Goal: Task Accomplishment & Management: Use online tool/utility

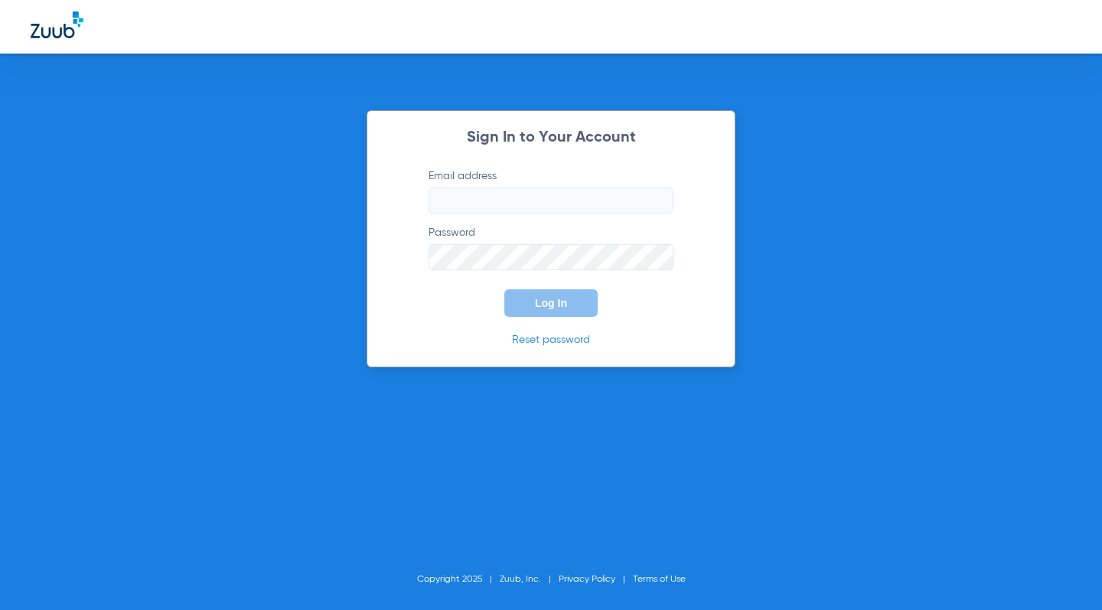
type input "[EMAIL_ADDRESS][DOMAIN_NAME]"
click at [557, 307] on span "Log In" at bounding box center [551, 303] width 32 height 12
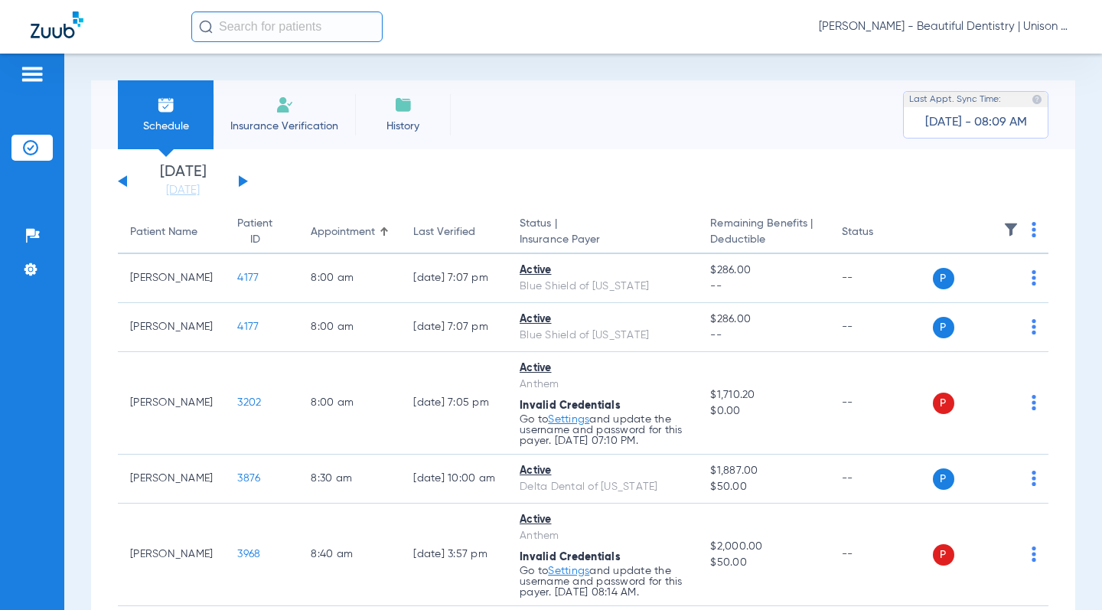
click at [241, 183] on button at bounding box center [243, 180] width 9 height 11
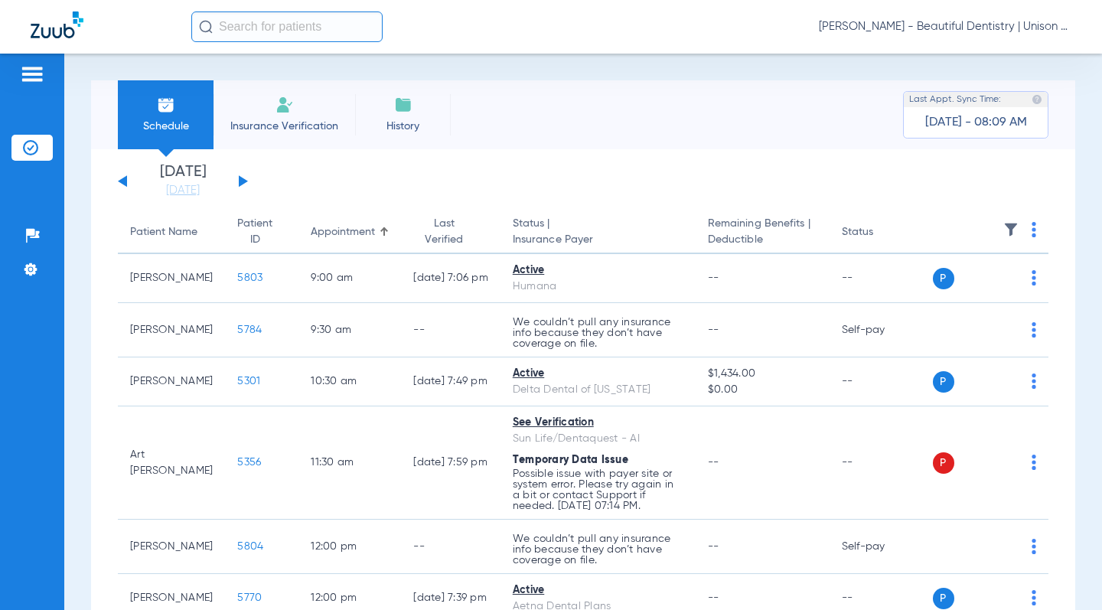
click at [1017, 228] on th at bounding box center [991, 232] width 116 height 43
click at [1028, 230] on th at bounding box center [991, 232] width 116 height 43
click at [1032, 232] on img at bounding box center [1034, 229] width 5 height 15
click at [972, 283] on button "Verify All" at bounding box center [964, 290] width 116 height 31
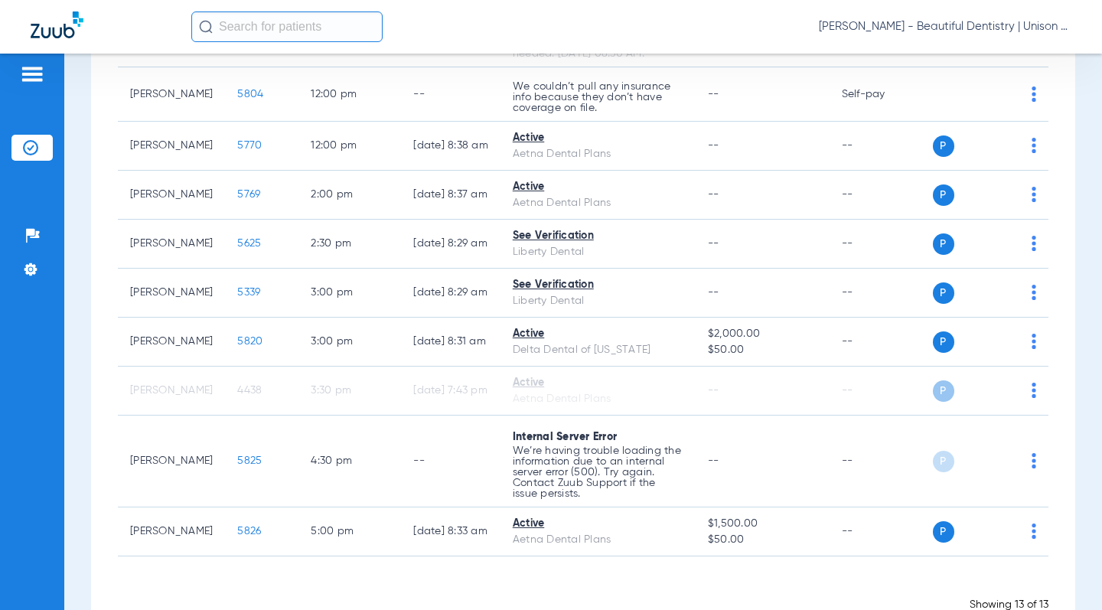
scroll to position [561, 0]
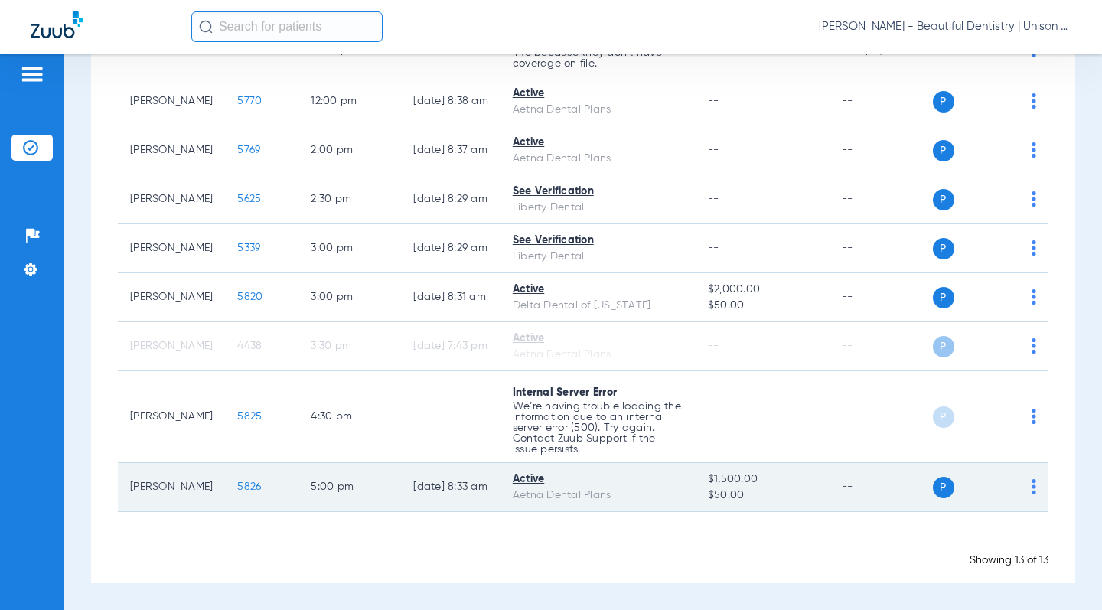
click at [237, 483] on span "5826" at bounding box center [249, 486] width 24 height 11
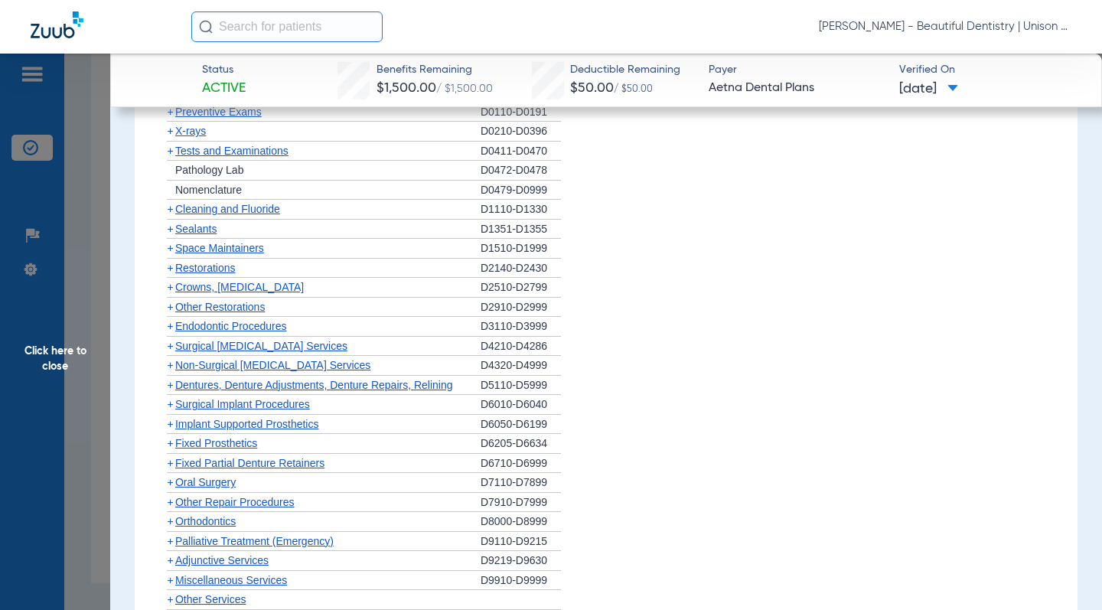
scroll to position [1148, 0]
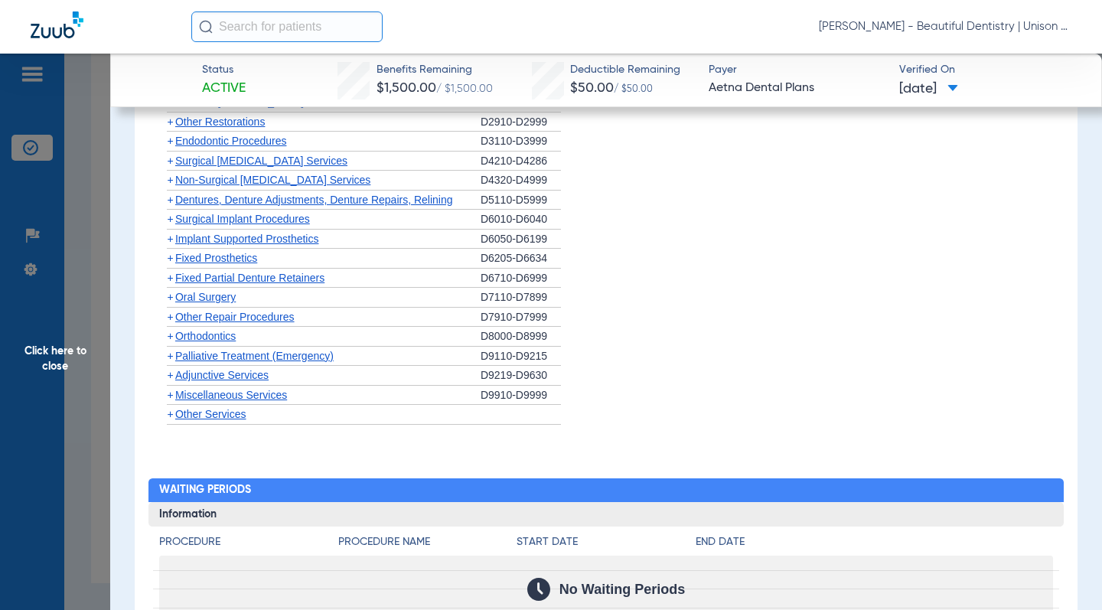
click at [170, 374] on span "+" at bounding box center [170, 375] width 6 height 12
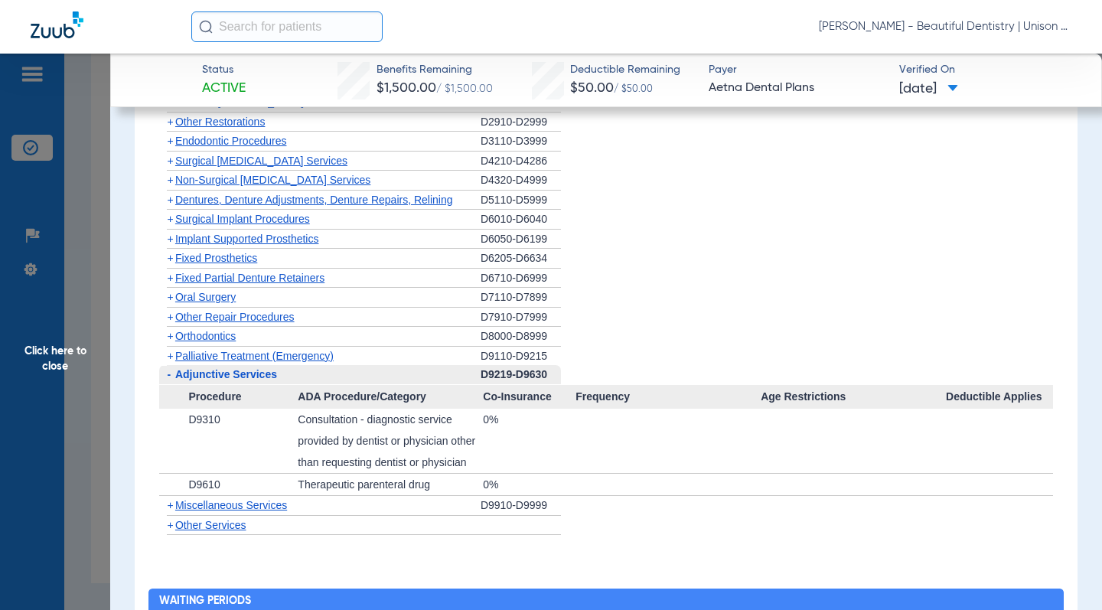
click at [167, 502] on span "+" at bounding box center [170, 505] width 6 height 12
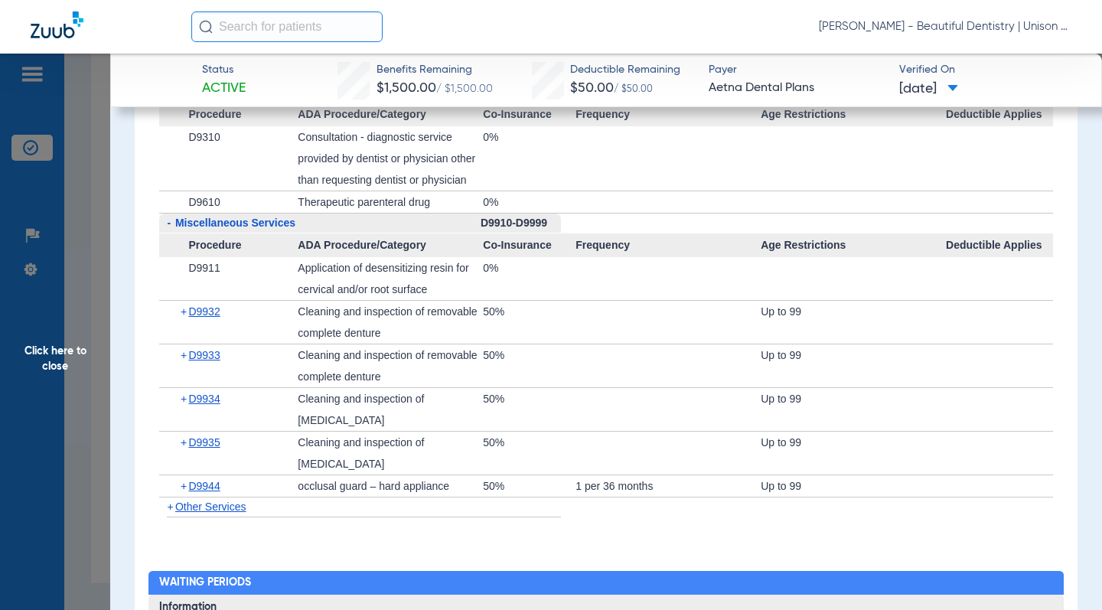
scroll to position [1454, 0]
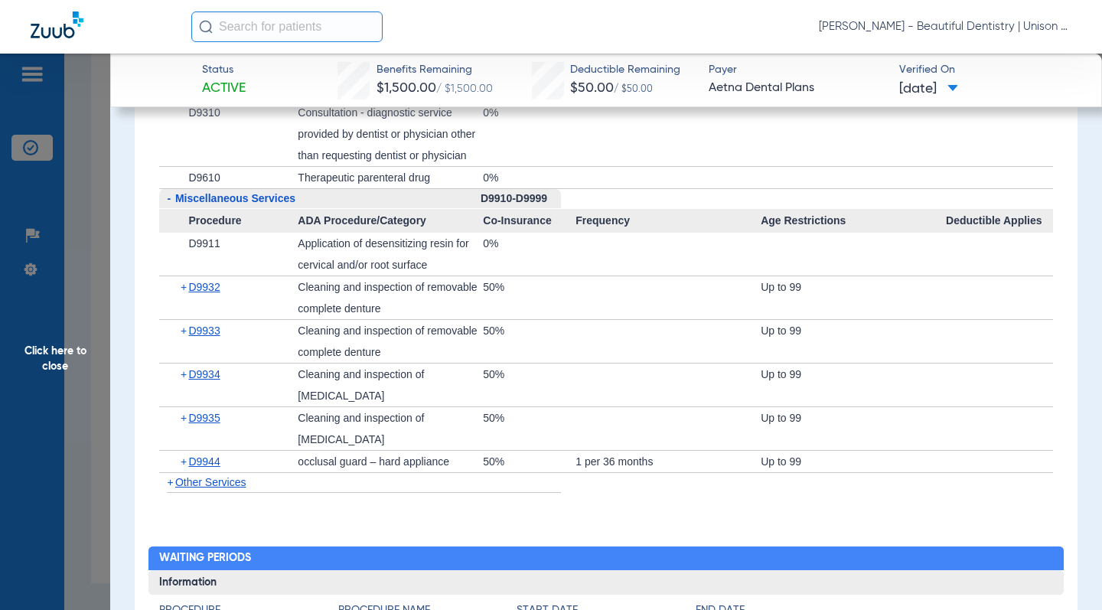
click at [140, 275] on div "Procedure Benefits Disclaimers Missing tooth clause: MISSING TOOTH CLAUSE DOES …" at bounding box center [606, 172] width 942 height 1512
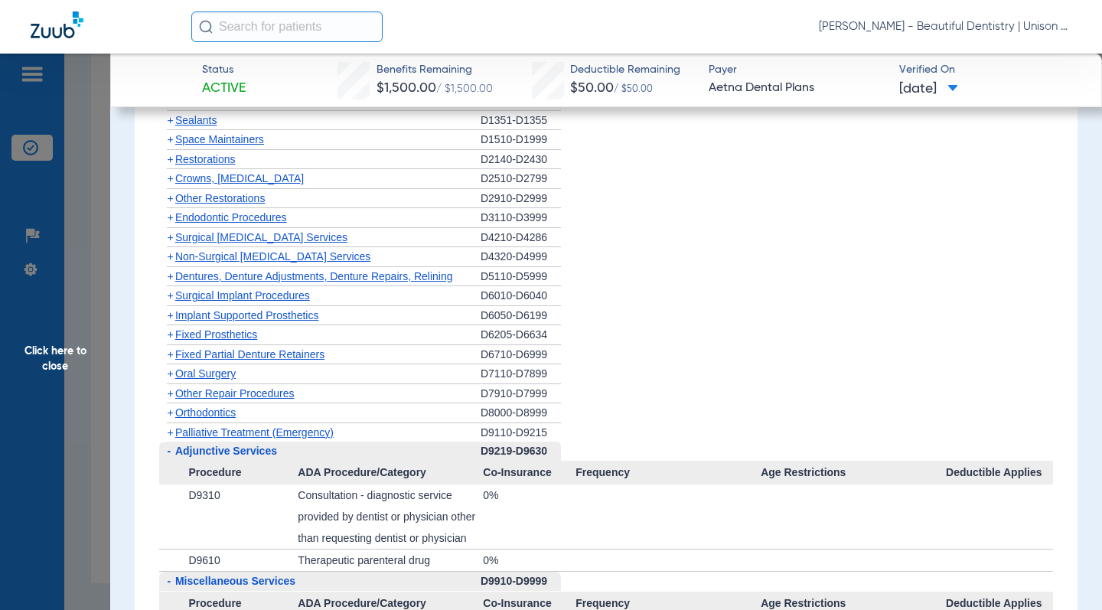
scroll to position [995, 0]
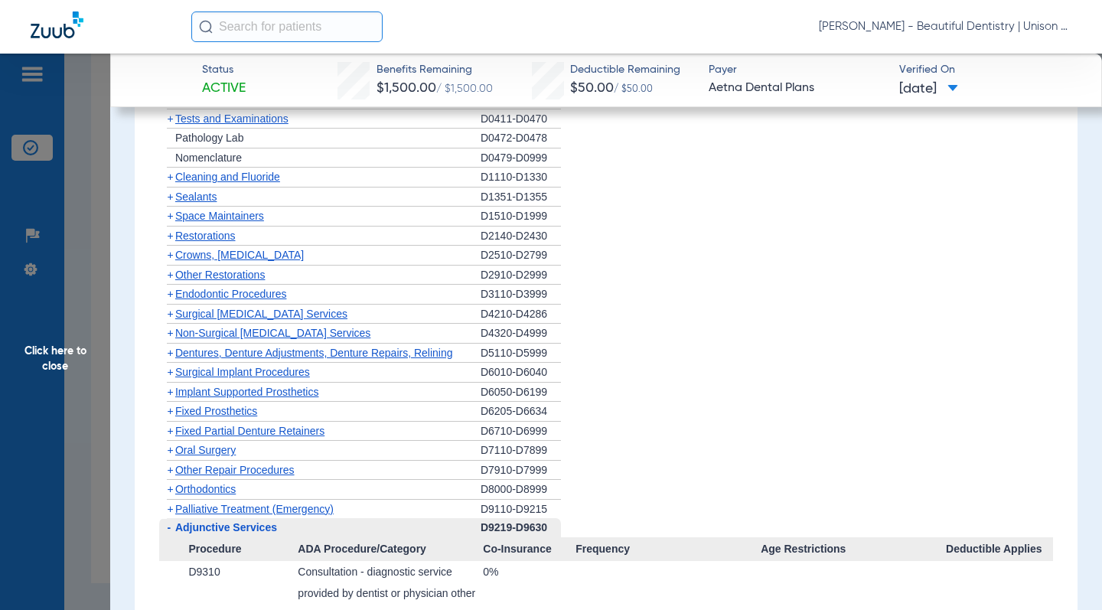
click at [169, 435] on span "+" at bounding box center [170, 431] width 6 height 12
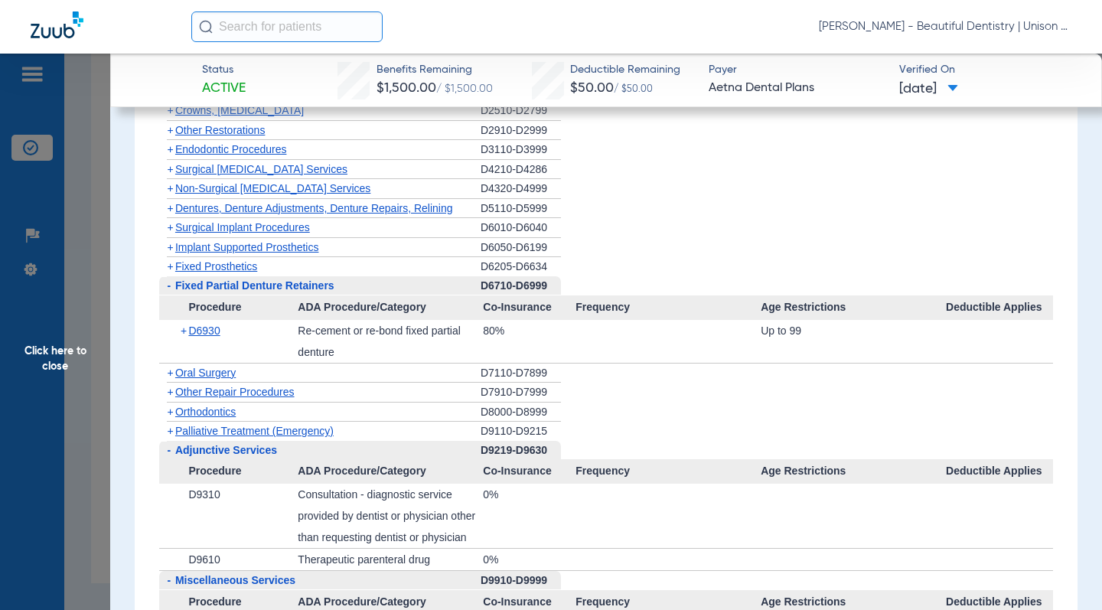
scroll to position [1148, 0]
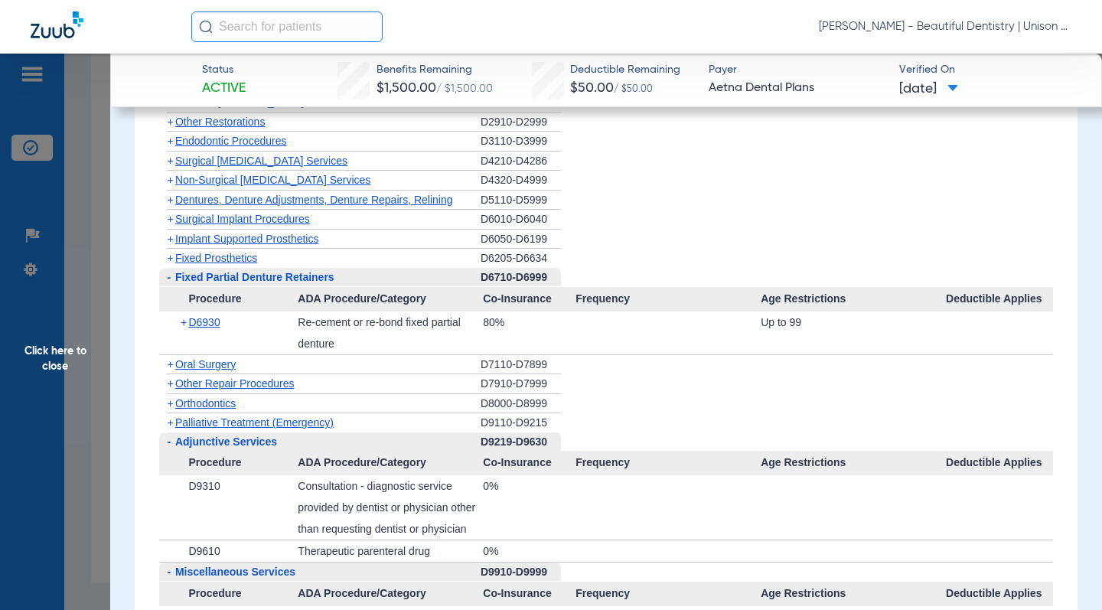
click at [145, 395] on div "Procedure Benefits Disclaimers Missing tooth clause: MISSING TOOTH CLAUSE DOES …" at bounding box center [606, 511] width 942 height 1578
click at [168, 279] on span "-" at bounding box center [169, 277] width 4 height 12
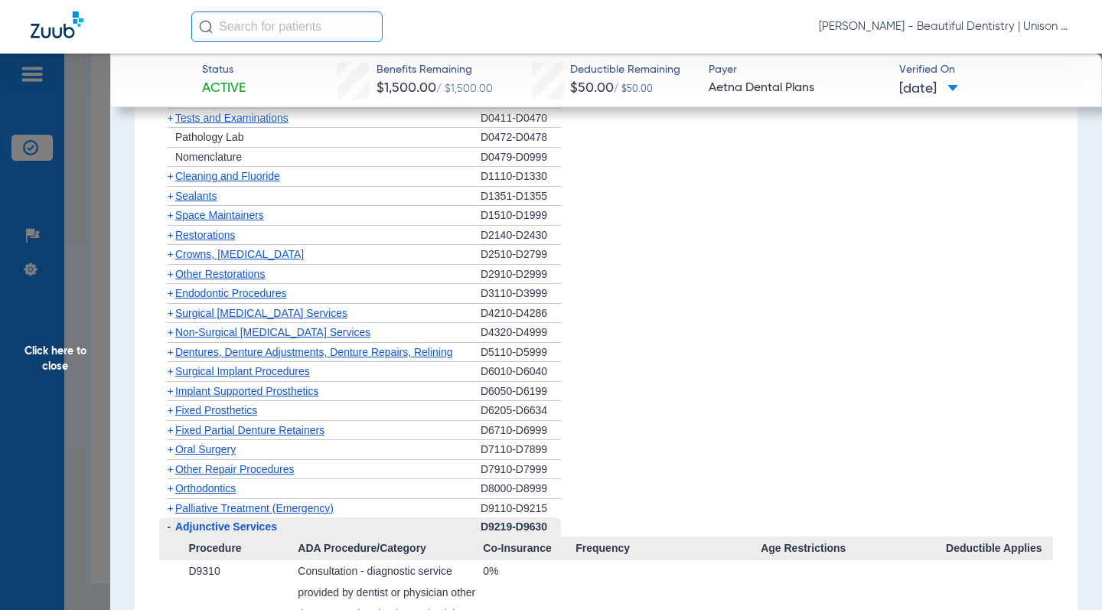
scroll to position [995, 0]
click at [167, 277] on span "+" at bounding box center [170, 275] width 6 height 12
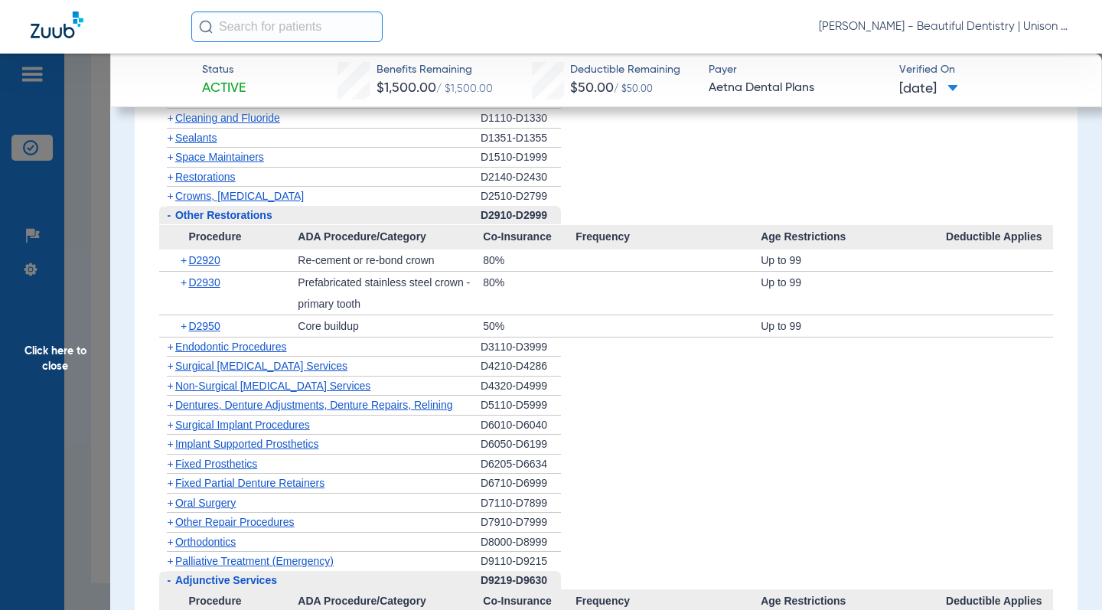
scroll to position [1072, 0]
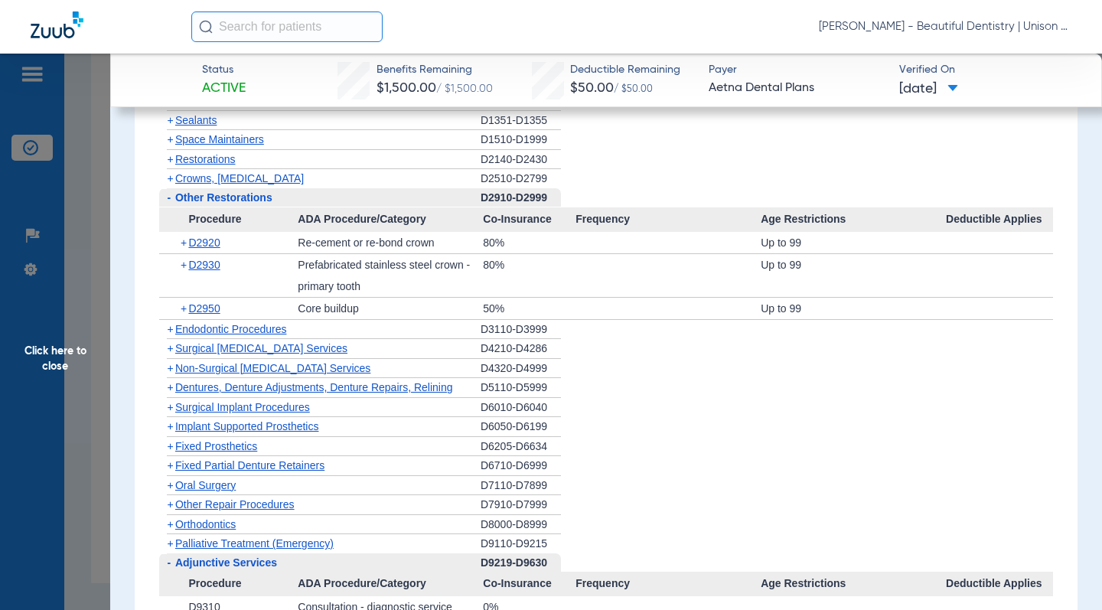
click at [145, 291] on div "Procedure Benefits Disclaimers Missing tooth clause: MISSING TOOTH CLAUSE DOES …" at bounding box center [606, 610] width 942 height 1623
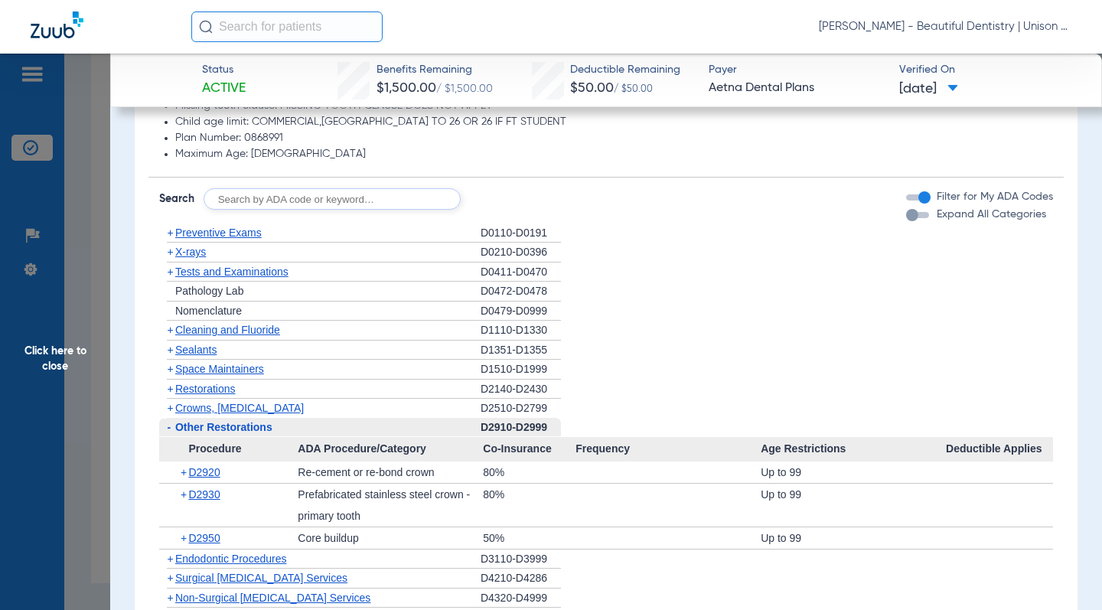
click at [168, 251] on span "+" at bounding box center [170, 252] width 6 height 12
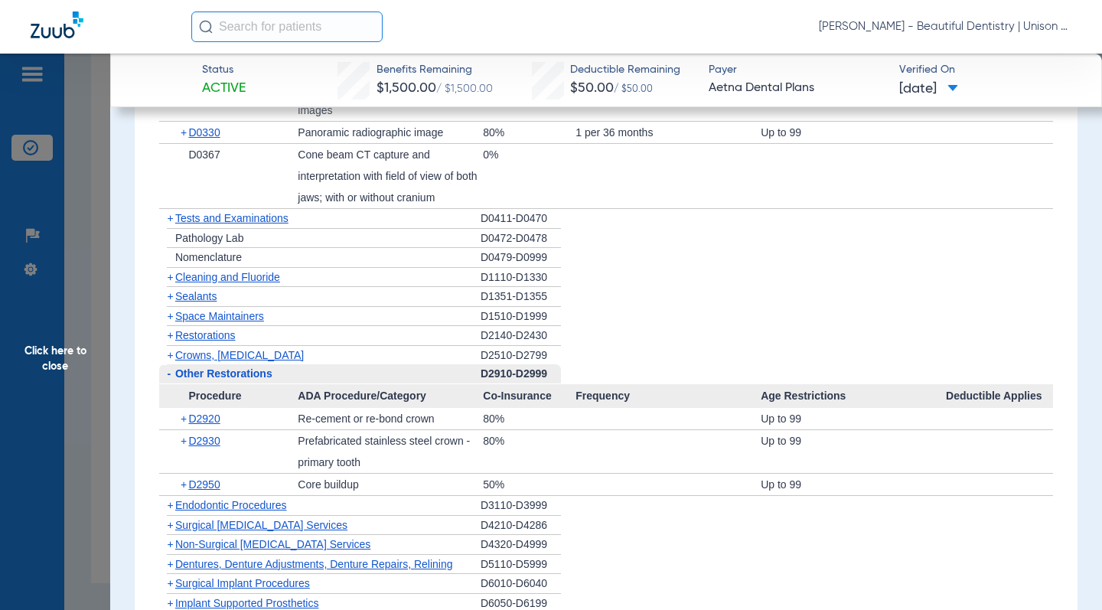
scroll to position [1378, 0]
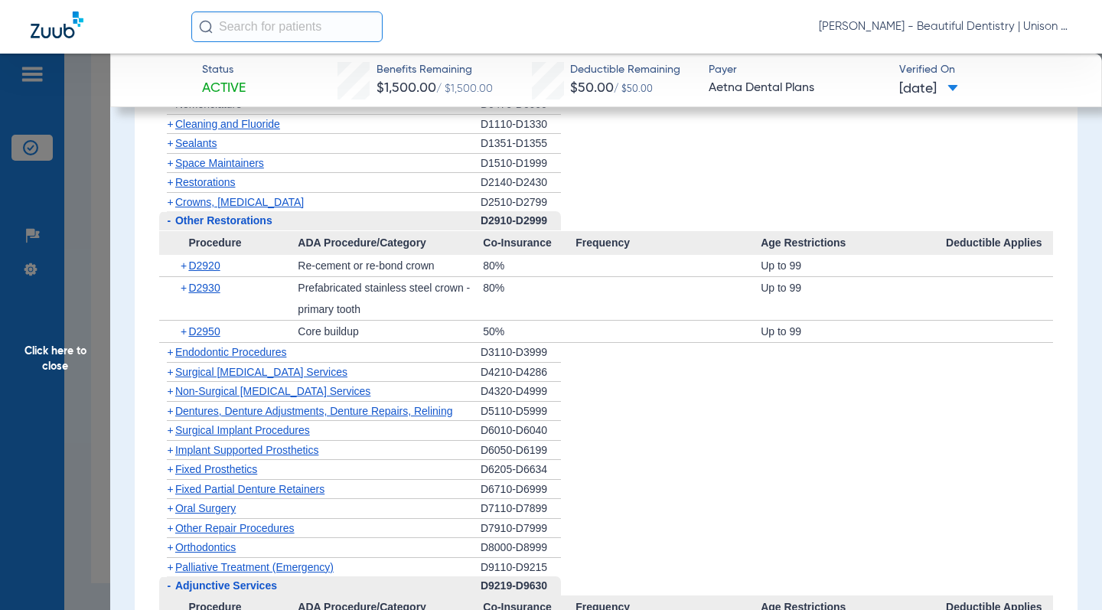
click at [168, 356] on span "+" at bounding box center [170, 352] width 6 height 12
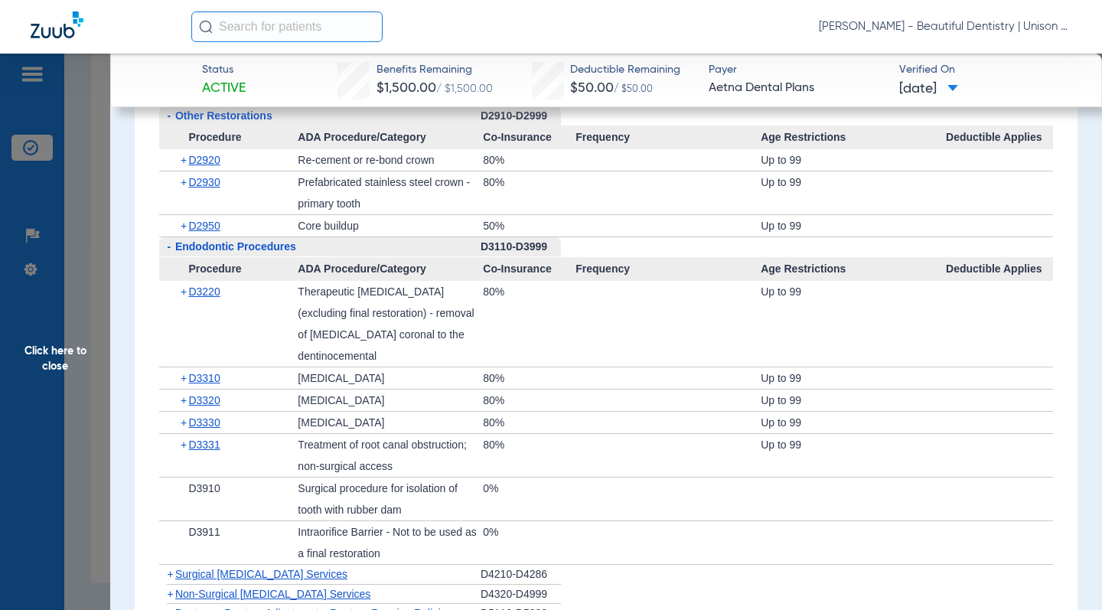
scroll to position [1531, 0]
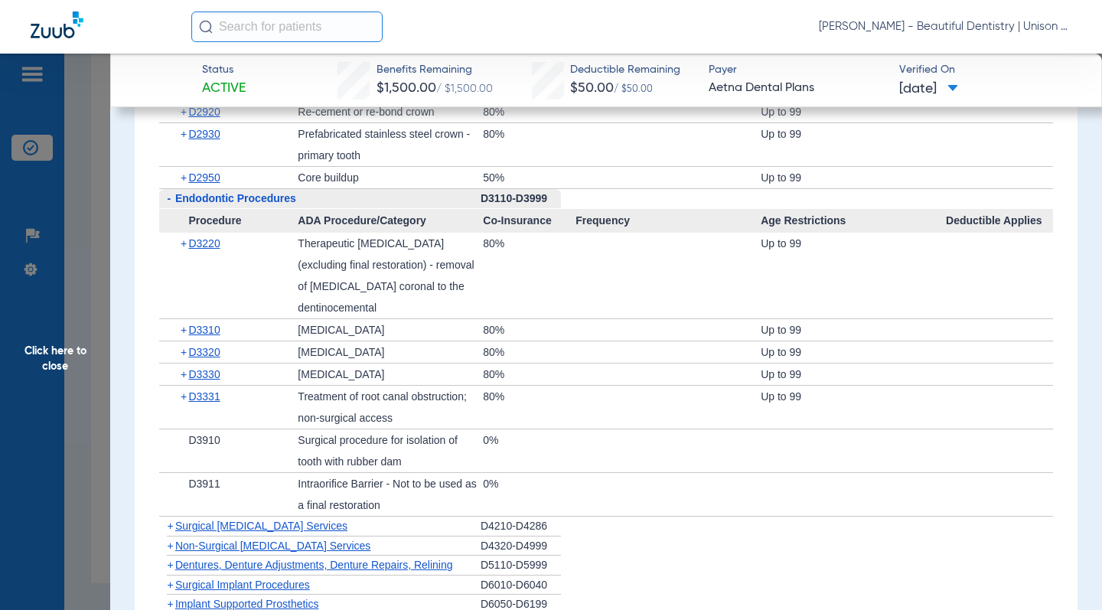
click at [152, 362] on app-category-list "+ Preventive Exams D0110-D0191 - X-rays D0210-D0396 Procedure ADA Procedure/Cat…" at bounding box center [605, 350] width 915 height 1630
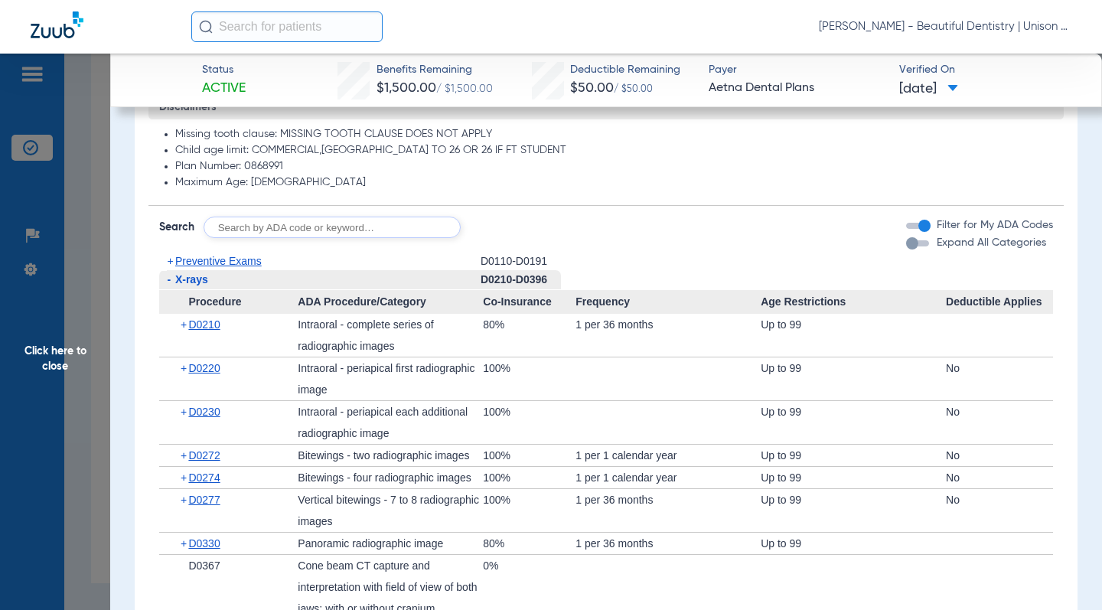
scroll to position [765, 0]
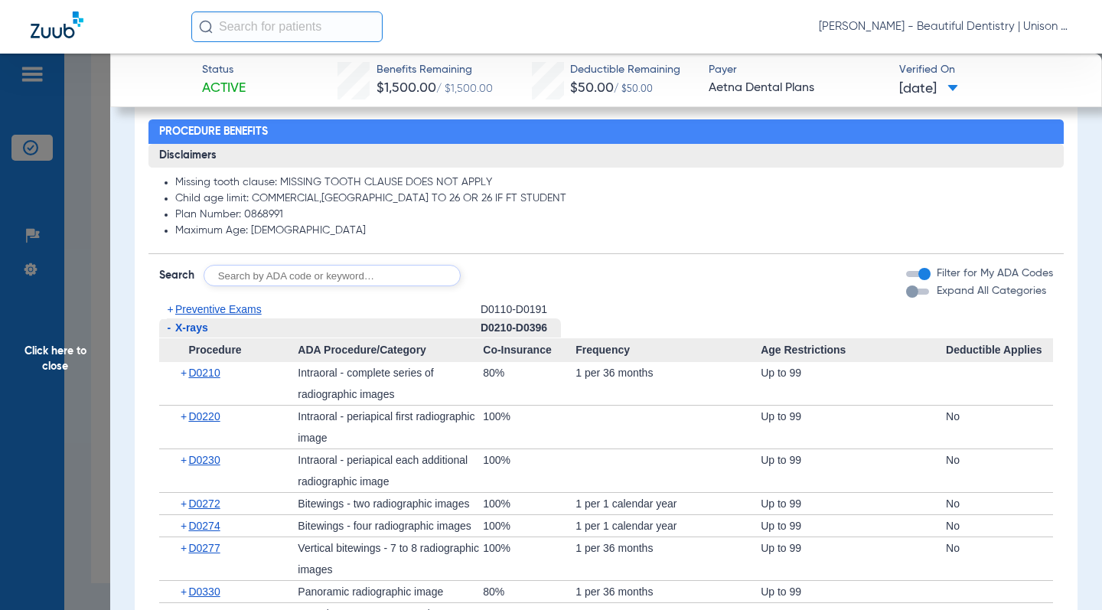
click at [919, 277] on div "button" at bounding box center [925, 274] width 12 height 12
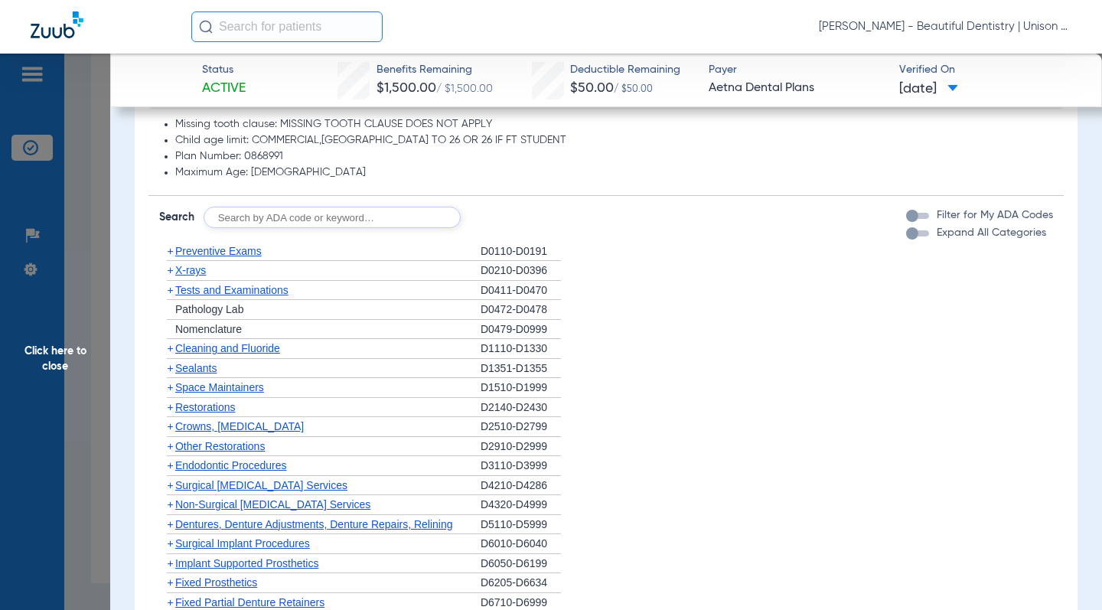
scroll to position [842, 0]
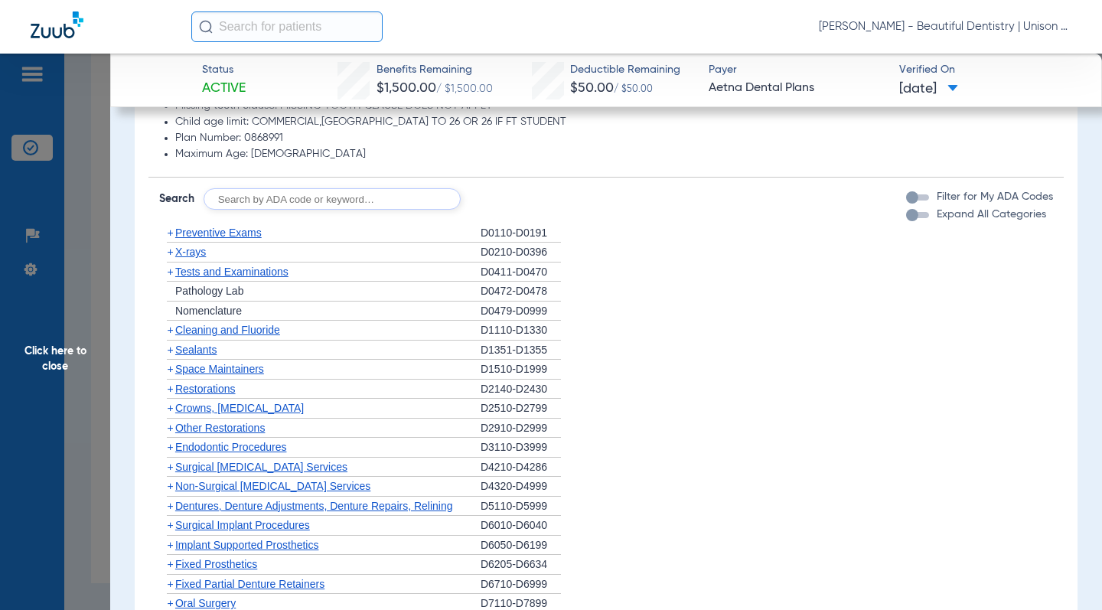
click at [165, 237] on span "+" at bounding box center [167, 233] width 16 height 19
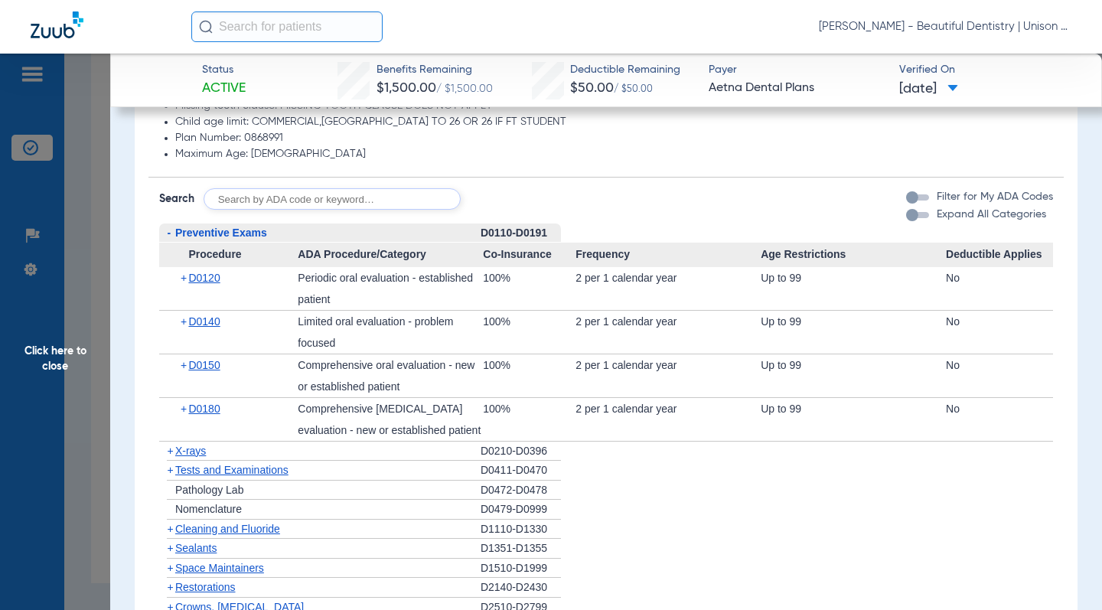
click at [169, 235] on span "-" at bounding box center [169, 233] width 4 height 12
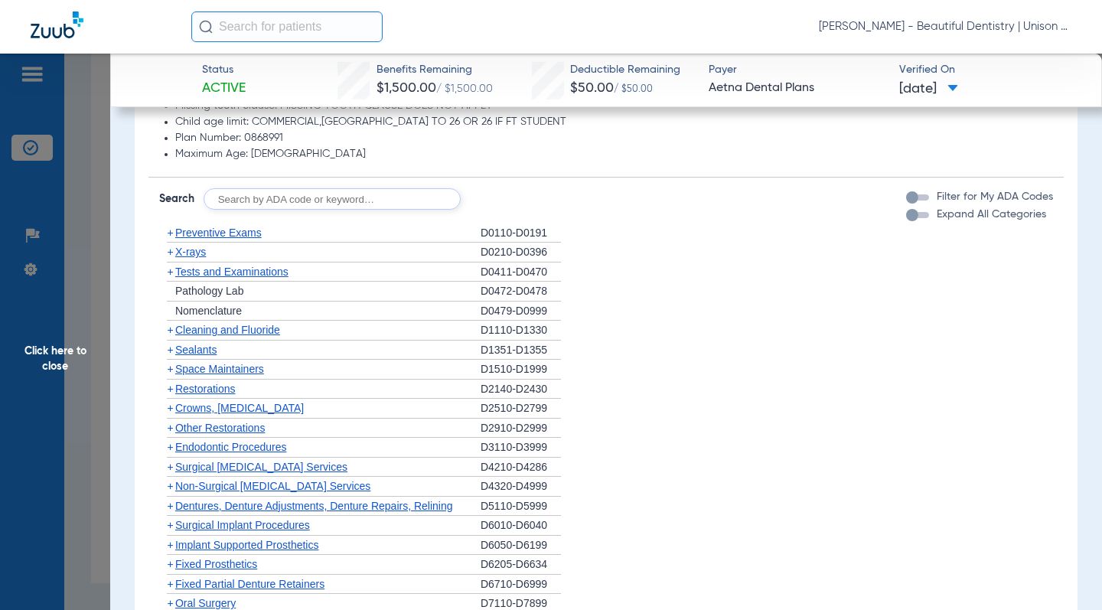
click at [169, 235] on span "+" at bounding box center [170, 233] width 6 height 12
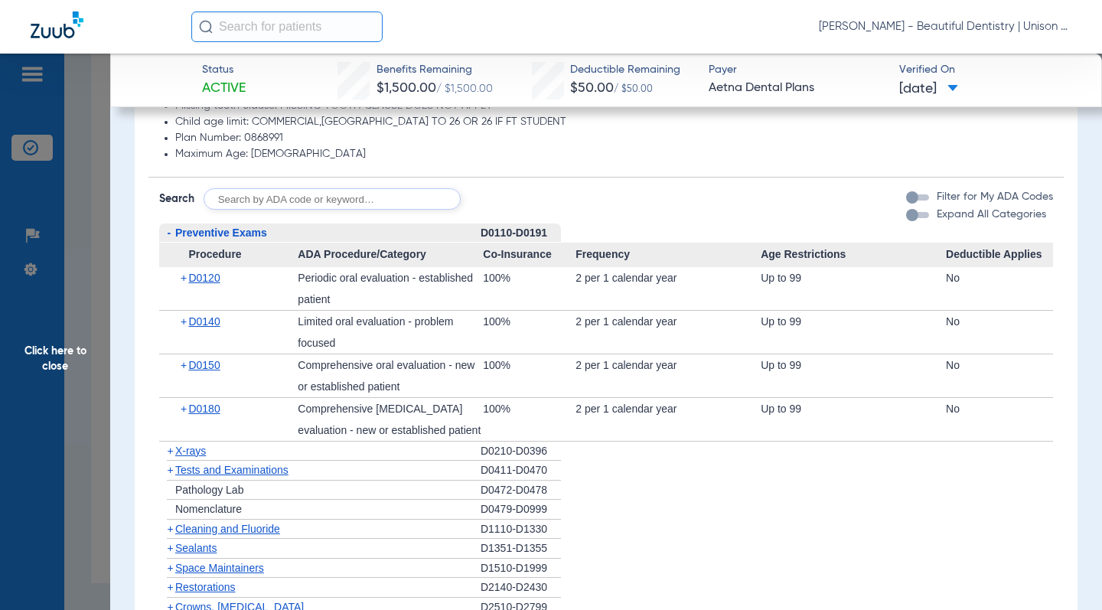
click at [169, 235] on span "-" at bounding box center [169, 233] width 4 height 12
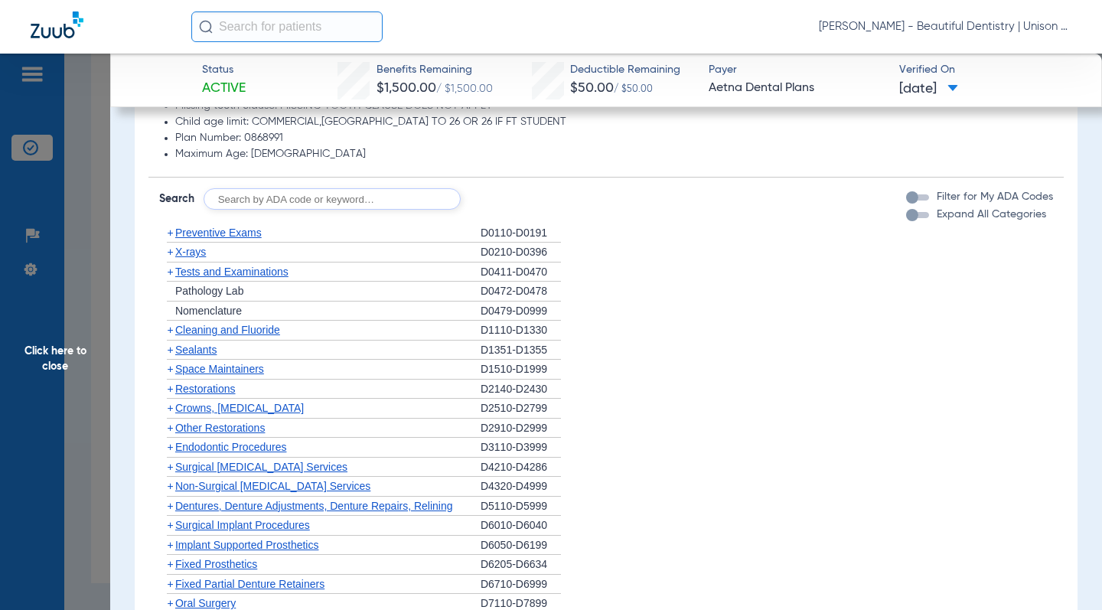
click at [168, 270] on span "+" at bounding box center [170, 272] width 6 height 12
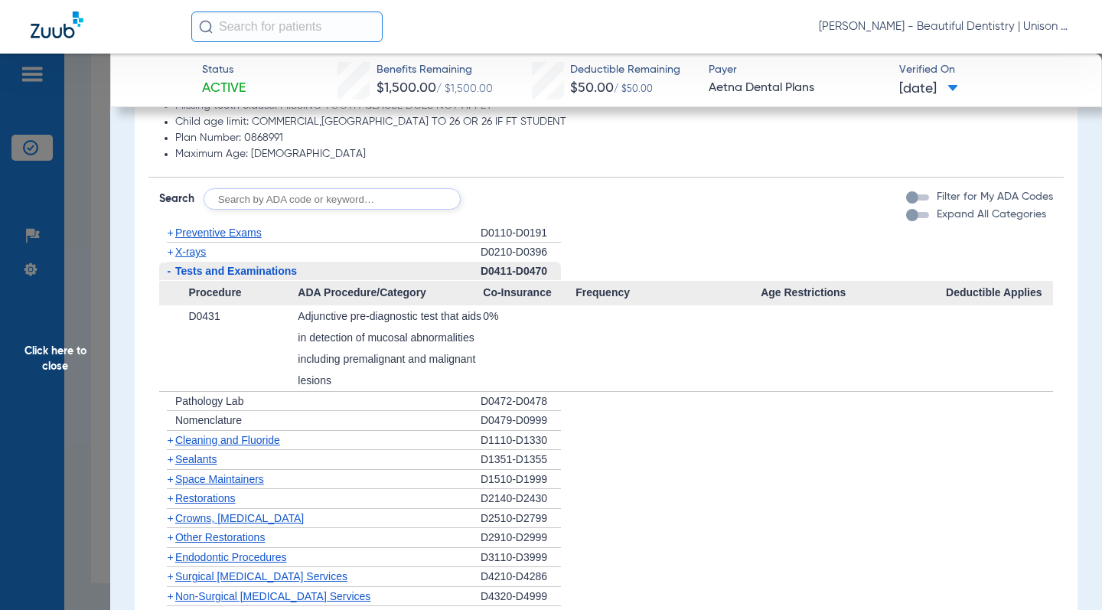
click at [168, 270] on span "-" at bounding box center [169, 271] width 4 height 12
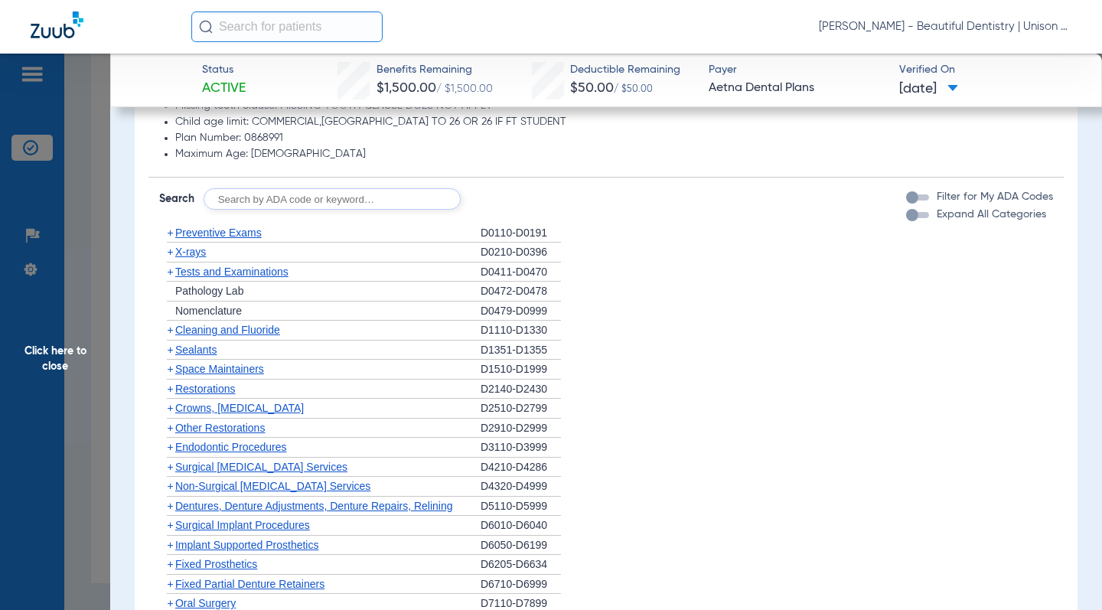
click at [906, 201] on div "button" at bounding box center [912, 197] width 12 height 12
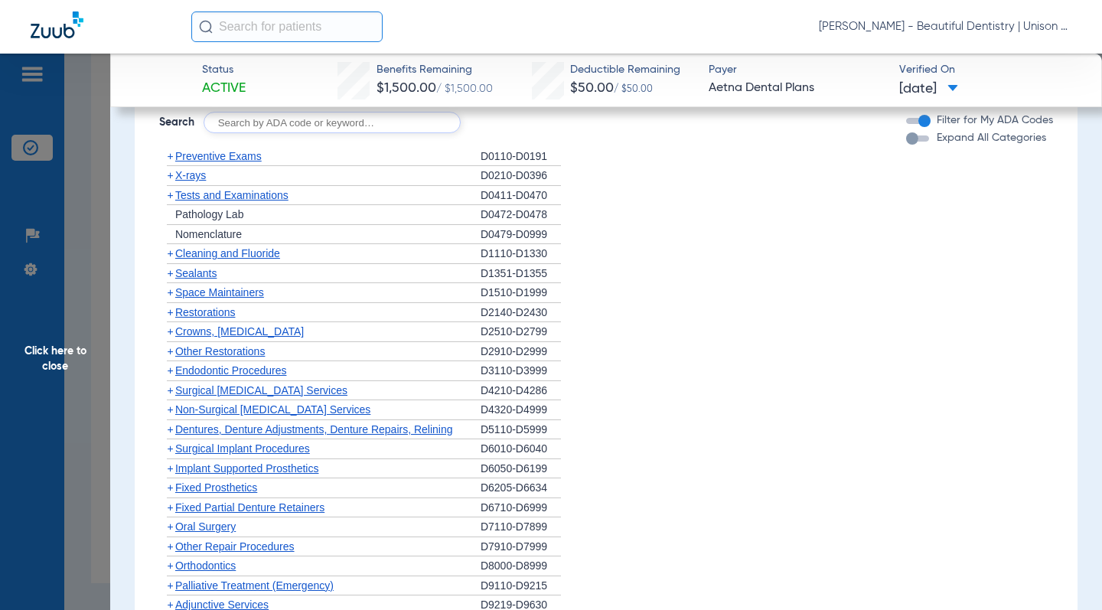
scroll to position [995, 0]
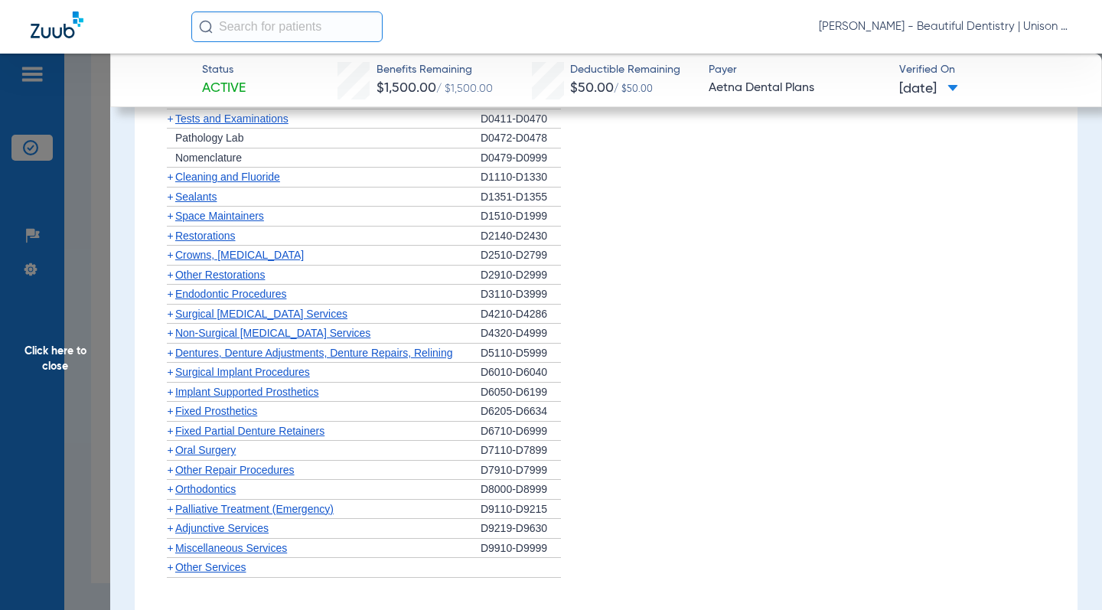
click at [170, 239] on span "+" at bounding box center [170, 236] width 6 height 12
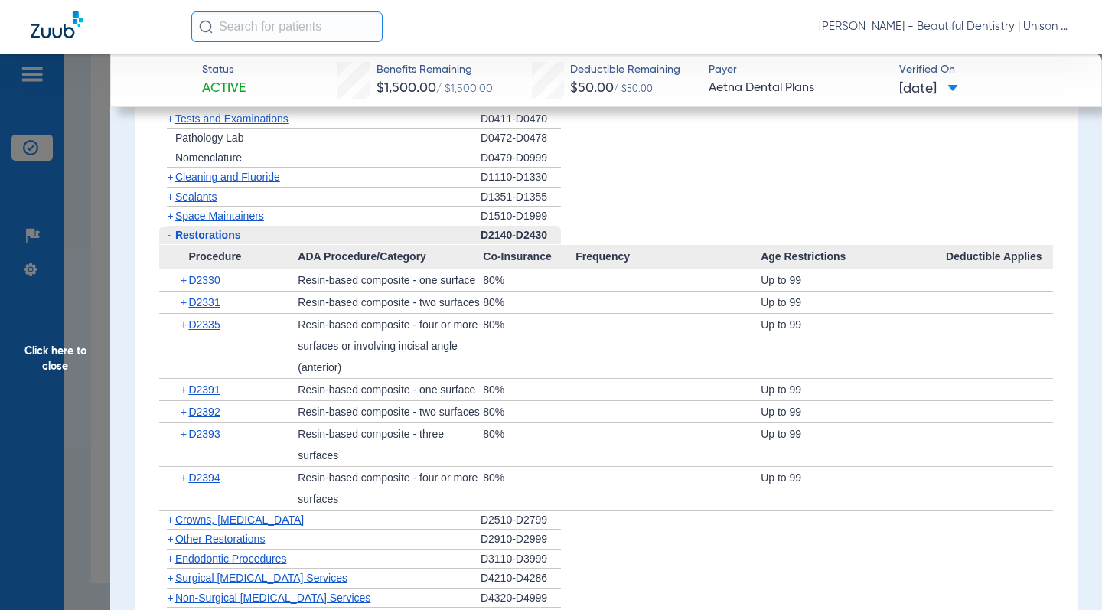
scroll to position [1072, 0]
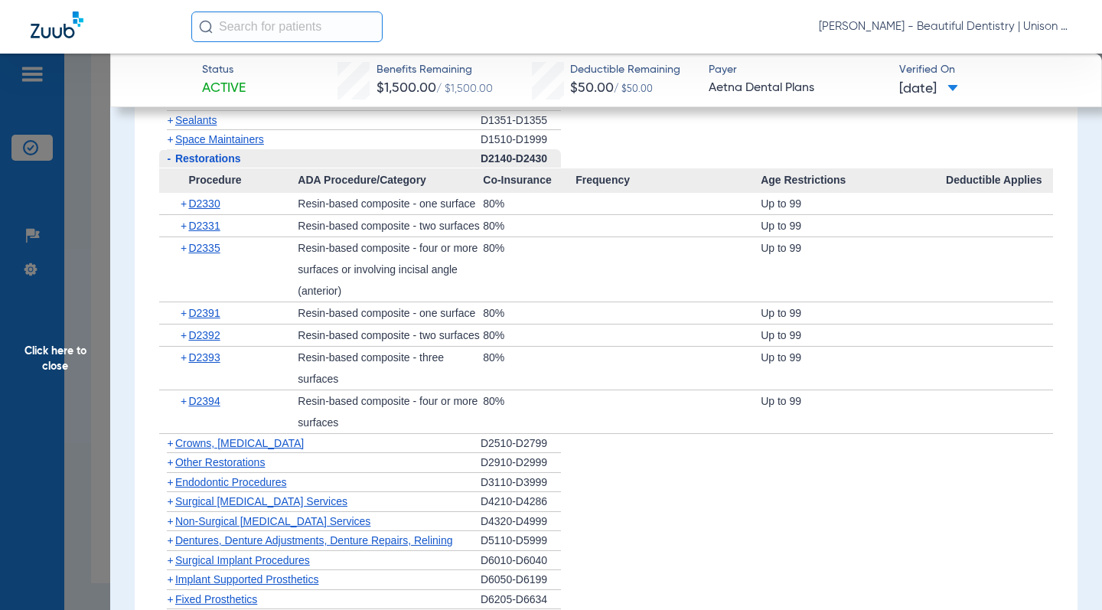
click at [136, 317] on div "Procedure Benefits Disclaimers Missing tooth clause: MISSING TOOTH CLAUSE DOES …" at bounding box center [606, 500] width 942 height 1402
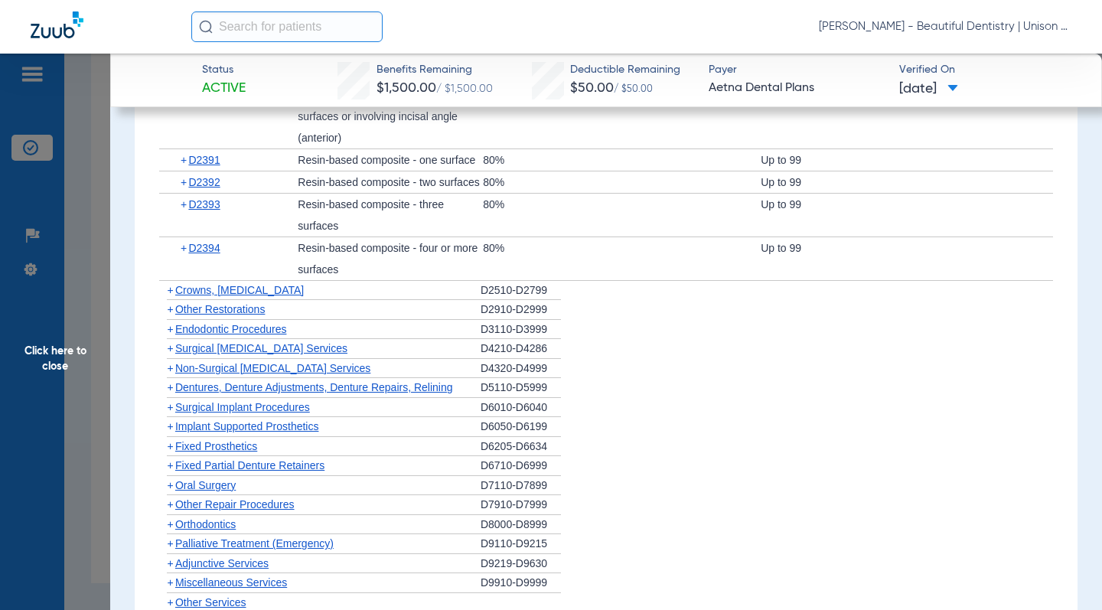
click at [763, 401] on li "+ Surgical Implant Procedures D6010-D6040" at bounding box center [606, 408] width 894 height 20
click at [148, 286] on app-category-list "+ Preventive Exams D0110-D0191 + X-rays D0210-D0396 + Tests and Examinations D0…" at bounding box center [605, 227] width 915 height 772
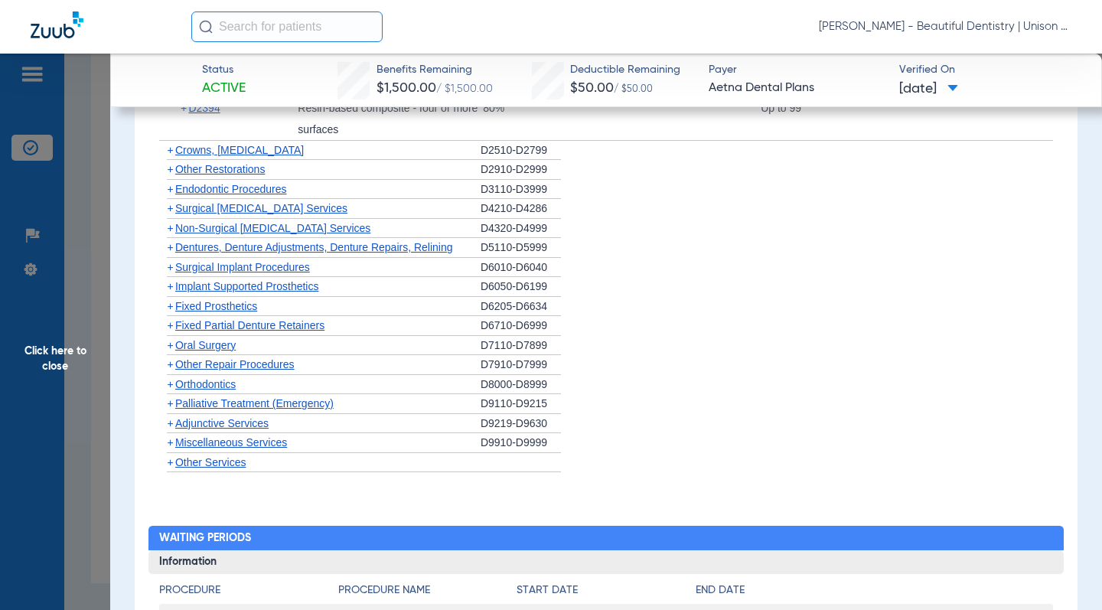
scroll to position [1378, 0]
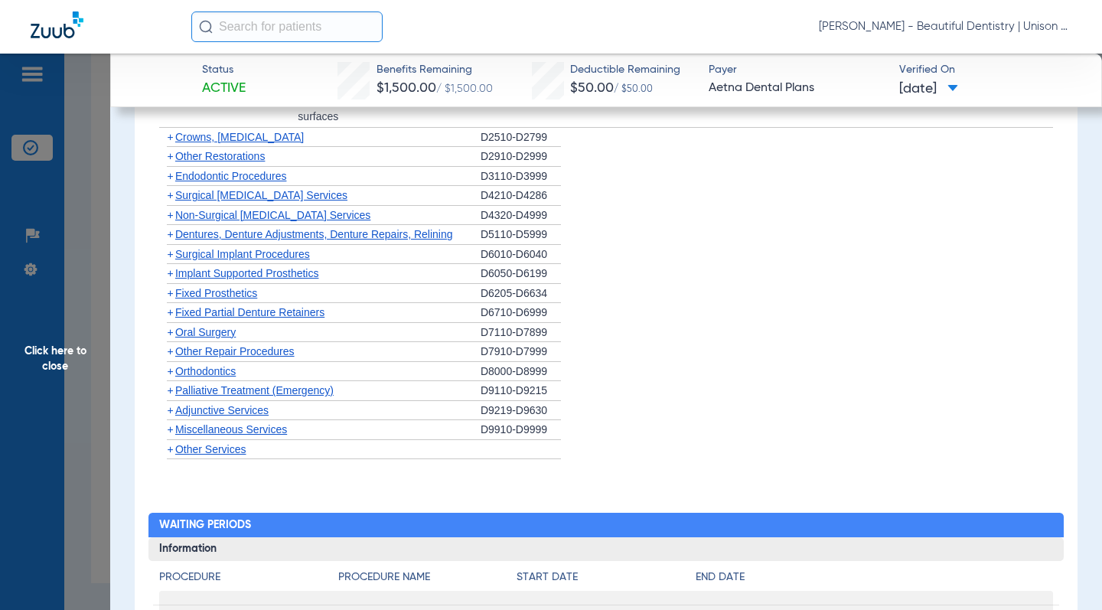
click at [165, 217] on span "+" at bounding box center [167, 215] width 16 height 19
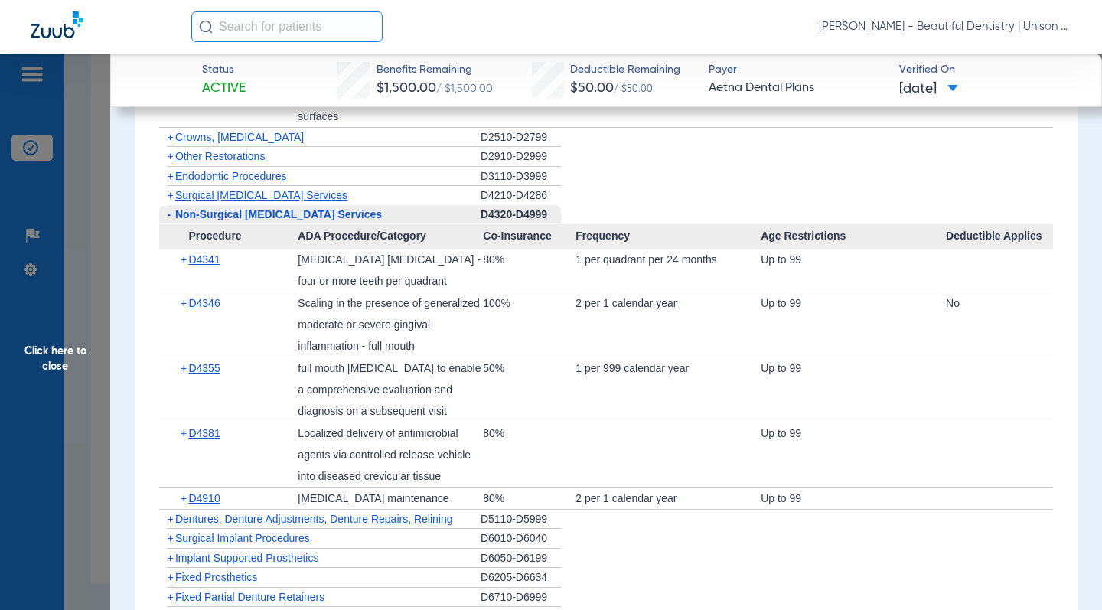
click at [148, 224] on app-category-list "+ Preventive Exams D0110-D0191 + X-rays D0210-D0396 + Tests and Examinations D0…" at bounding box center [605, 216] width 915 height 1056
click at [141, 265] on div "Procedure Benefits Disclaimers Missing tooth clause: MISSING TOOTH CLAUSE DOES …" at bounding box center [606, 336] width 942 height 1686
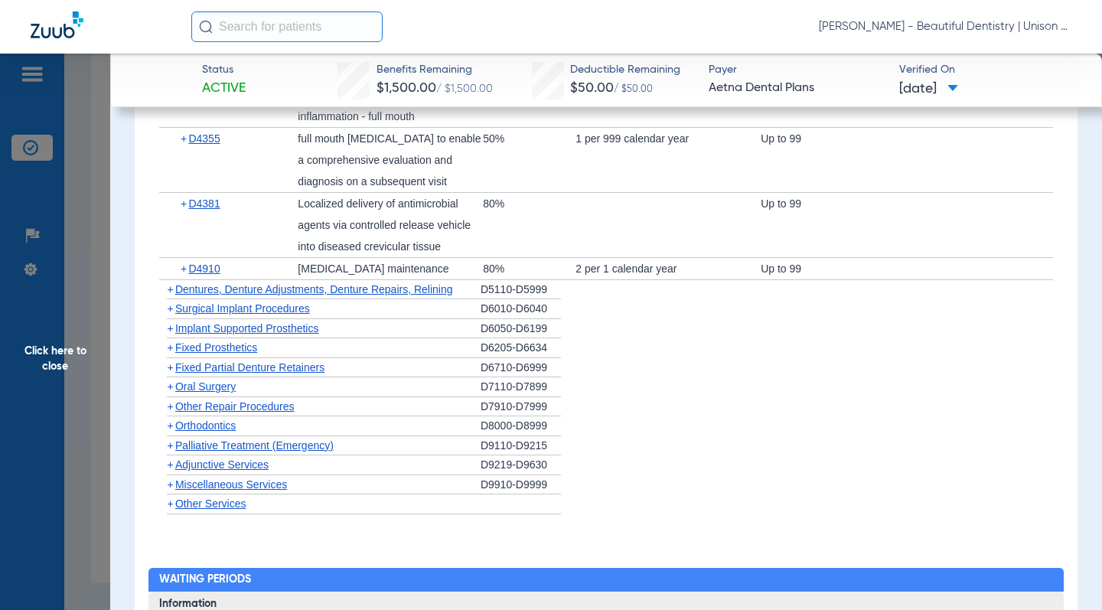
click at [174, 294] on span "+" at bounding box center [167, 289] width 16 height 19
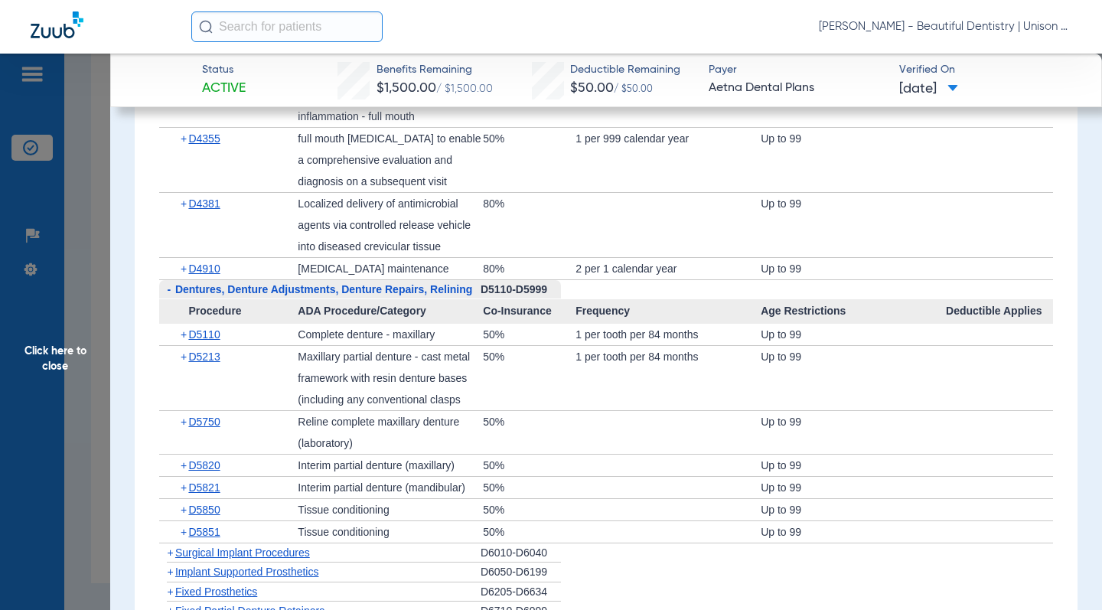
click at [171, 292] on span "-" at bounding box center [167, 289] width 16 height 19
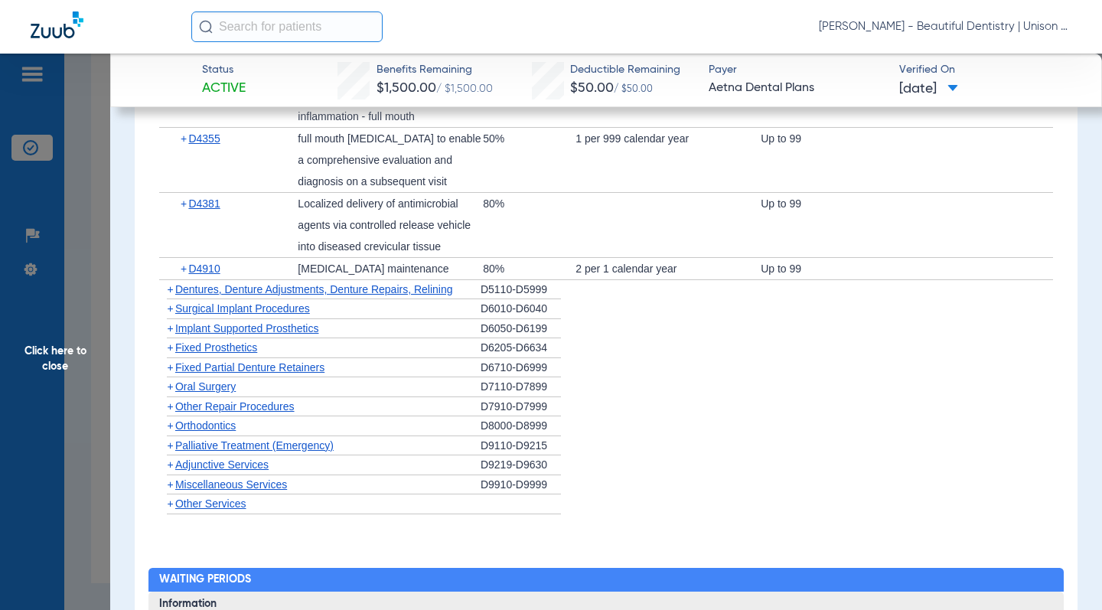
click at [171, 292] on span "+" at bounding box center [170, 289] width 6 height 12
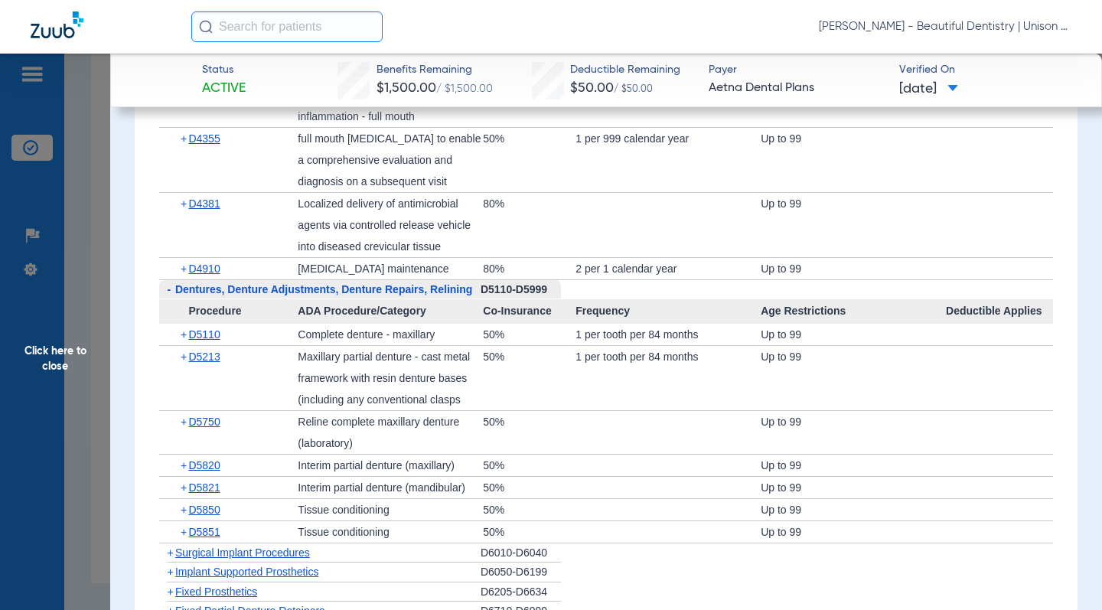
scroll to position [1913, 0]
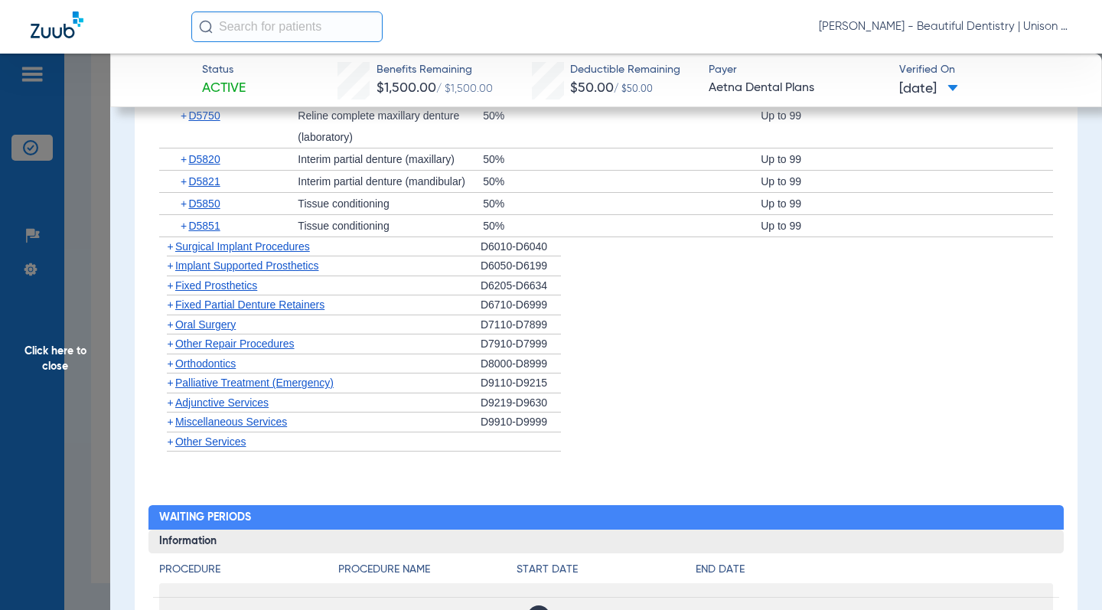
click at [170, 328] on span "+" at bounding box center [170, 324] width 6 height 12
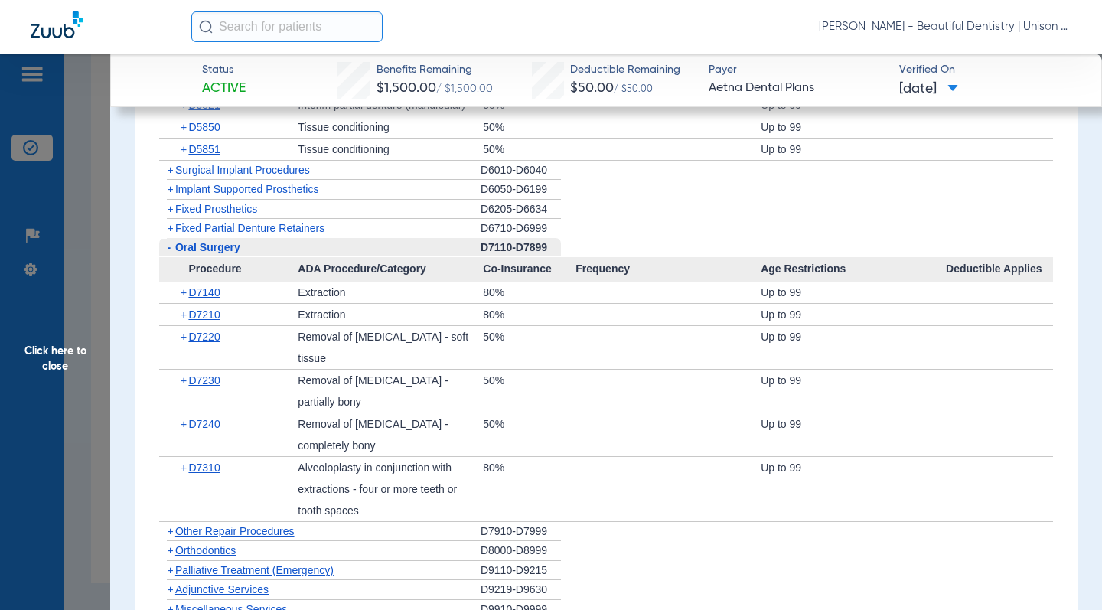
scroll to position [497, 0]
click at [85, 239] on span "Click here to close" at bounding box center [55, 359] width 110 height 610
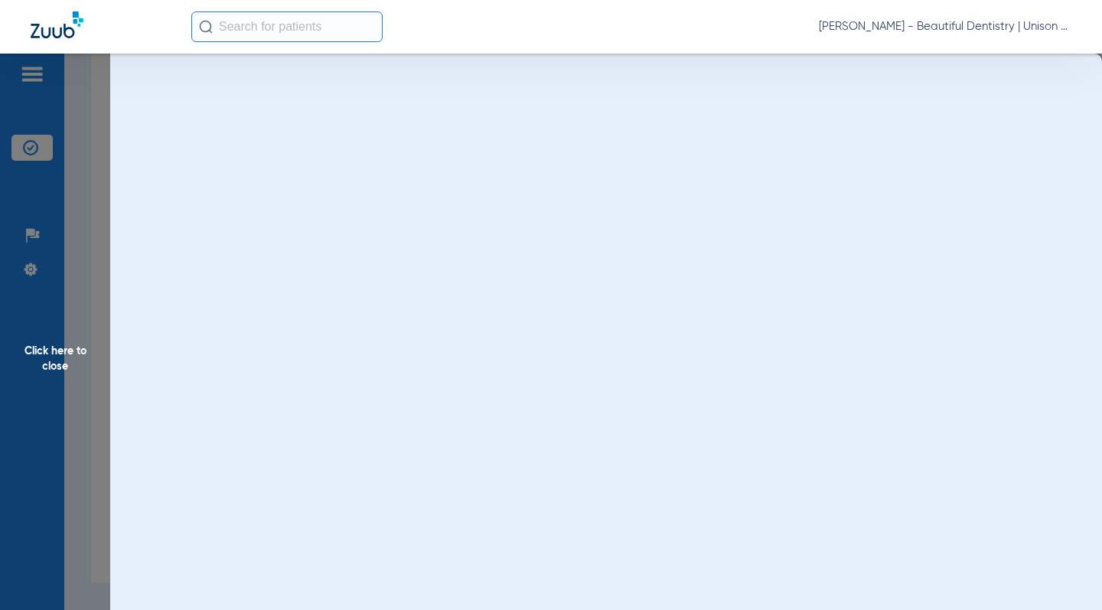
scroll to position [0, 0]
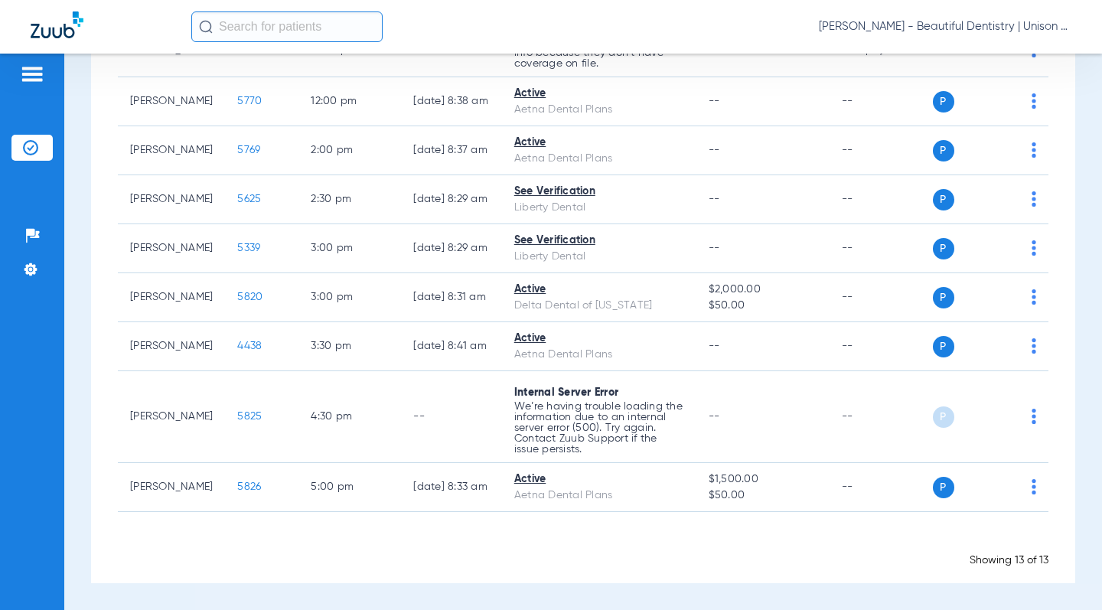
click at [108, 196] on div "[DATE] [DATE] [DATE] [DATE] [DATE] [DATE] [DATE] [DATE] [DATE] [DATE] [DATE] [D…" at bounding box center [583, 117] width 984 height 931
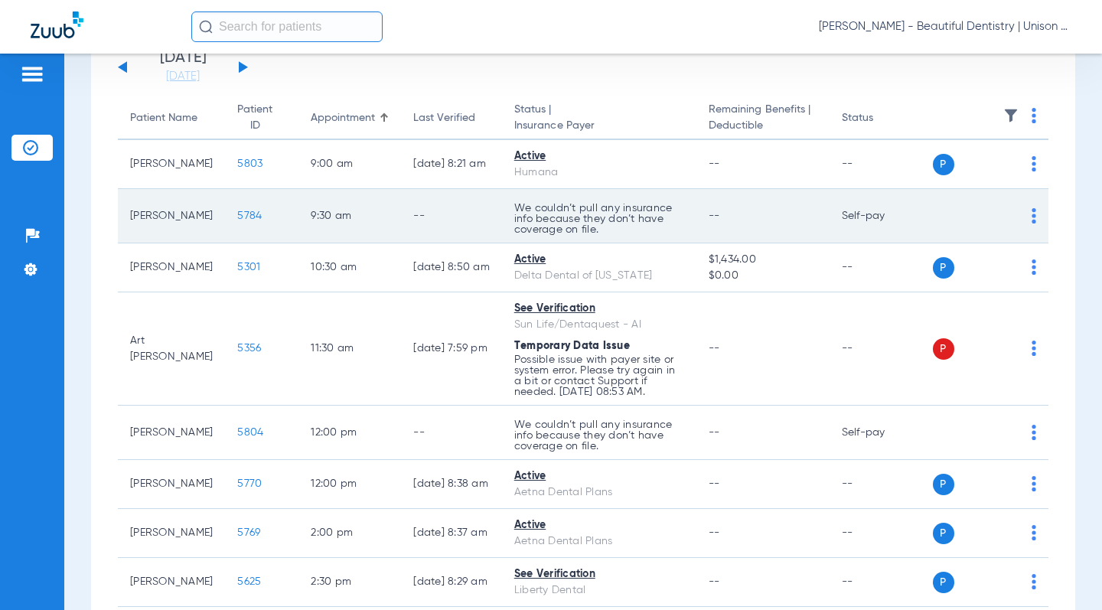
scroll to position [191, 0]
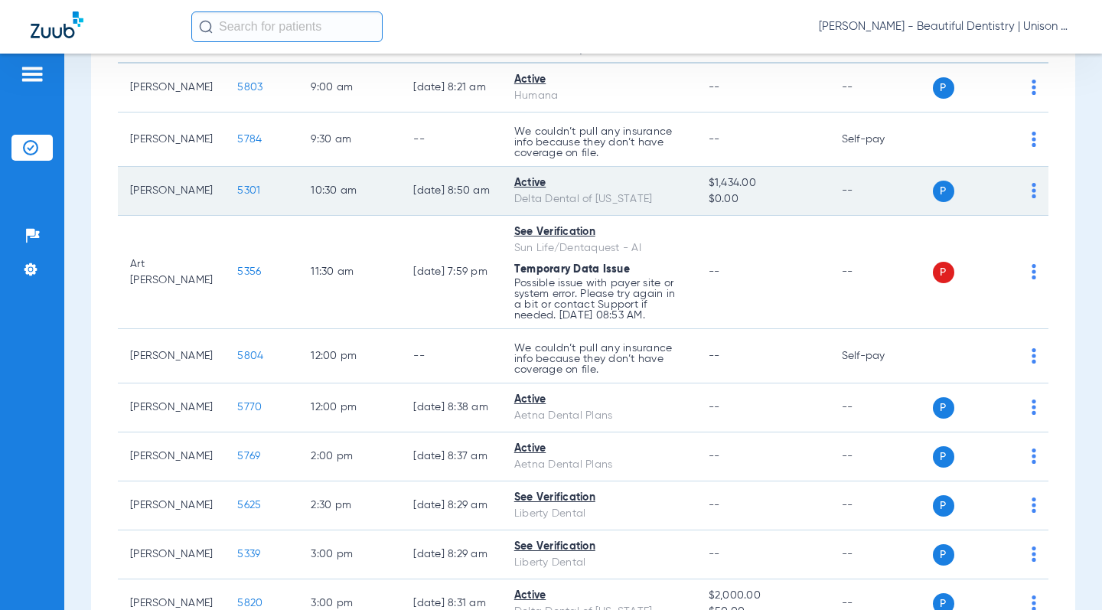
click at [237, 195] on span "5301" at bounding box center [248, 190] width 23 height 11
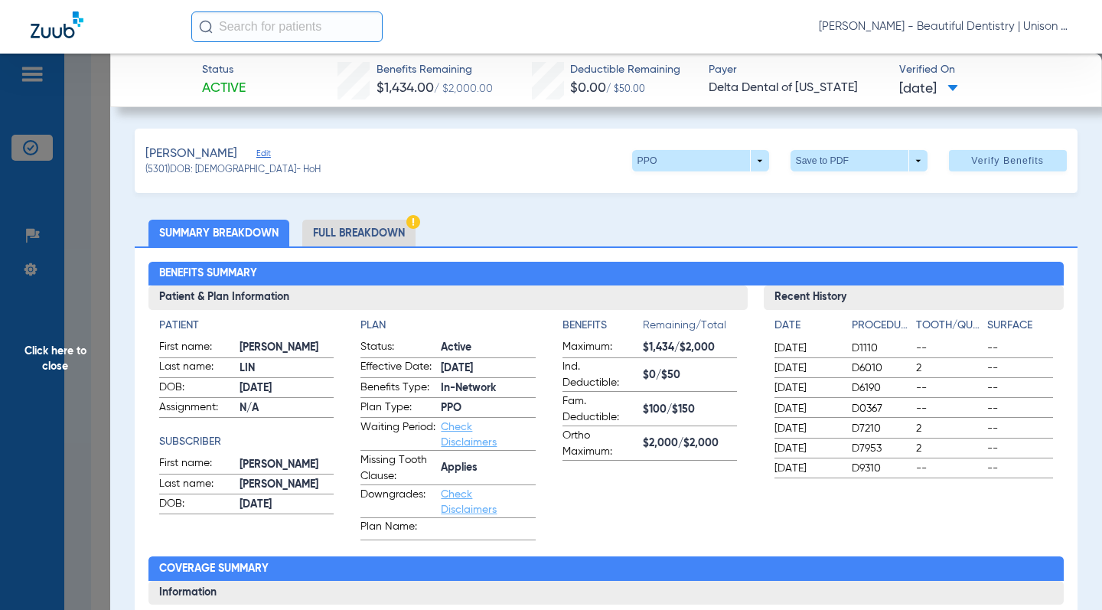
click at [505, 238] on ul "Summary Breakdown Full Breakdown" at bounding box center [606, 233] width 942 height 27
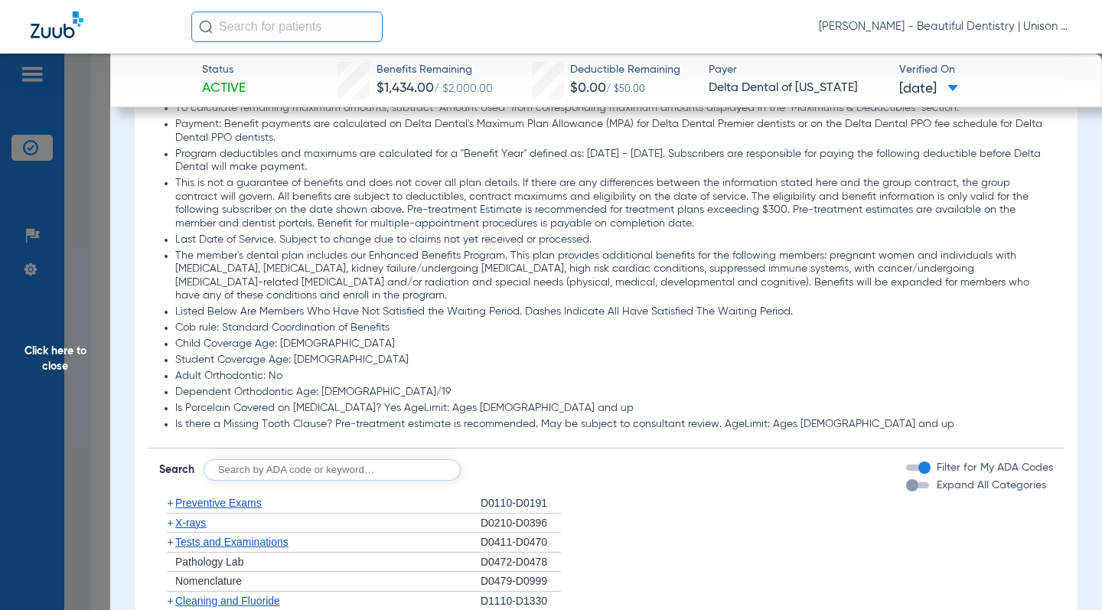
scroll to position [1225, 0]
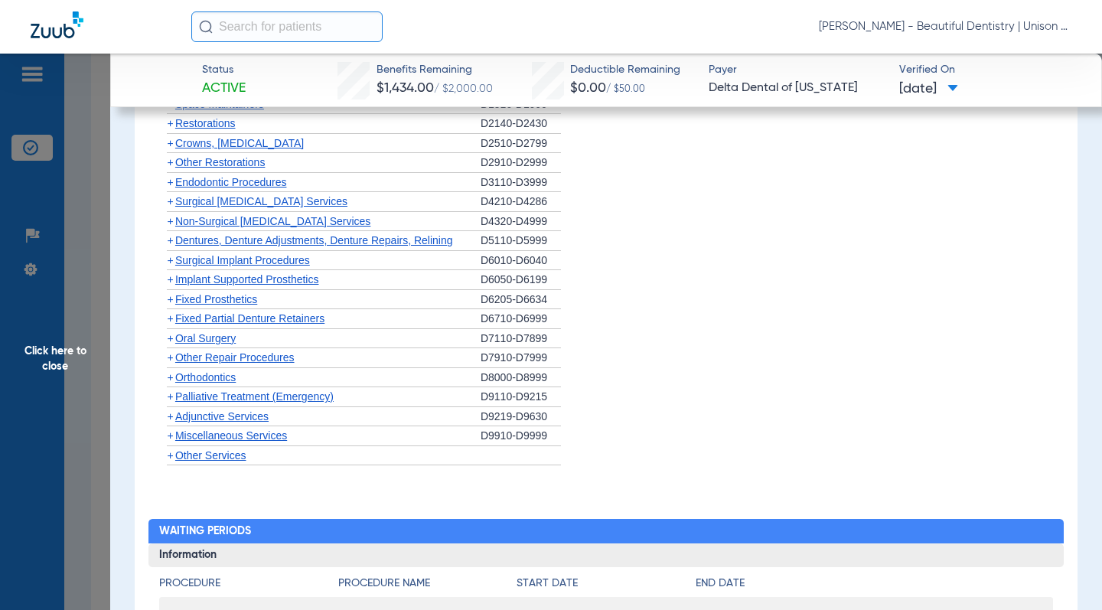
click at [641, 272] on li "+ Implant Supported Prosthetics D6050-D6199" at bounding box center [606, 280] width 894 height 20
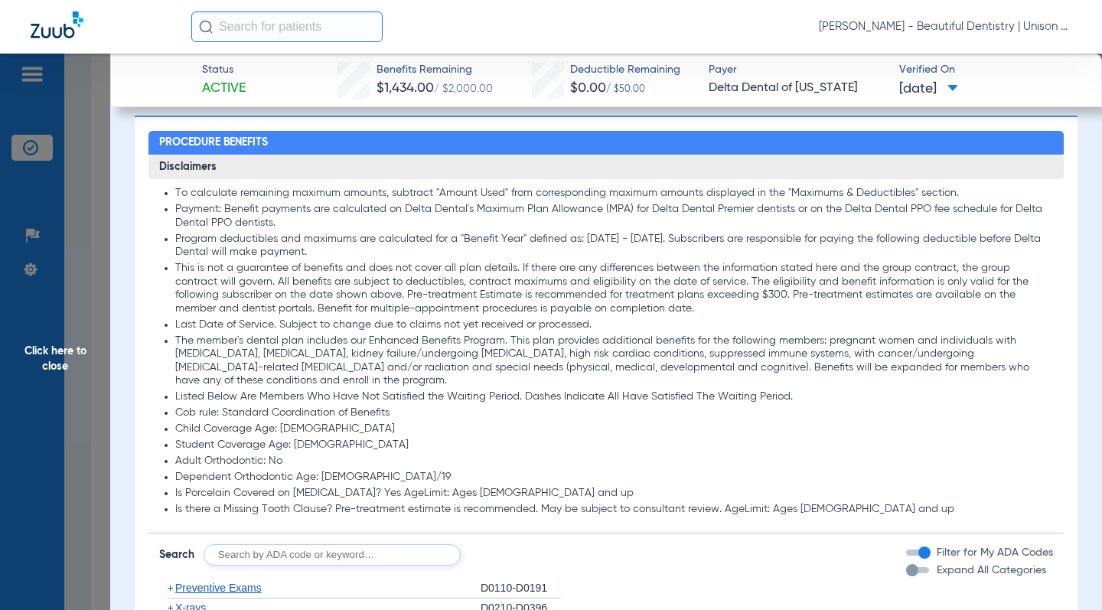
scroll to position [743, 0]
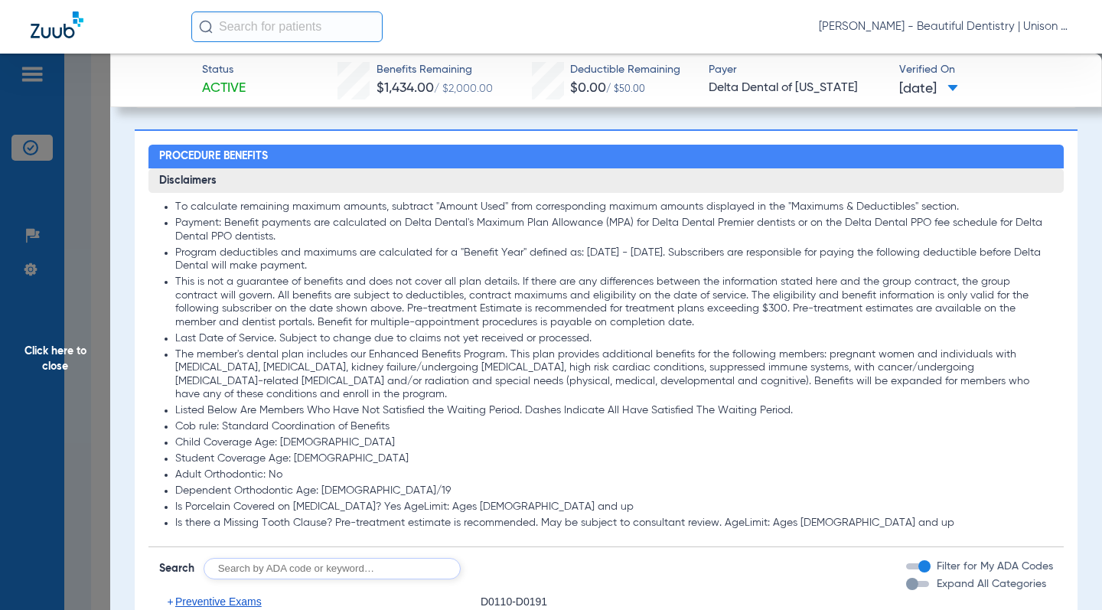
click at [429, 347] on ul "To calculate remaining maximum amounts, subtract "Amount Used" from correspondi…" at bounding box center [606, 366] width 894 height 330
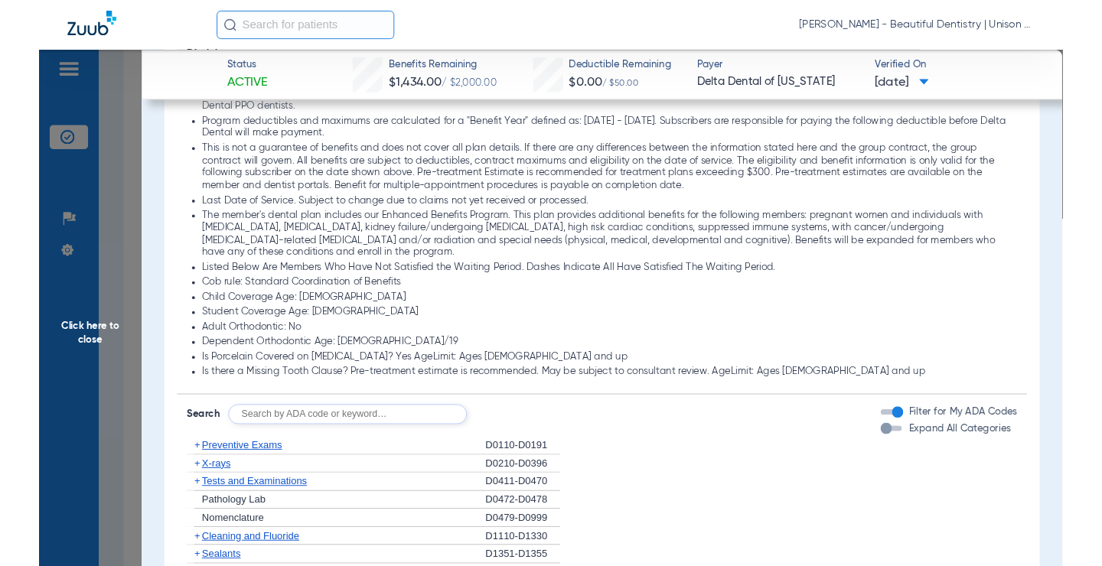
scroll to position [1049, 0]
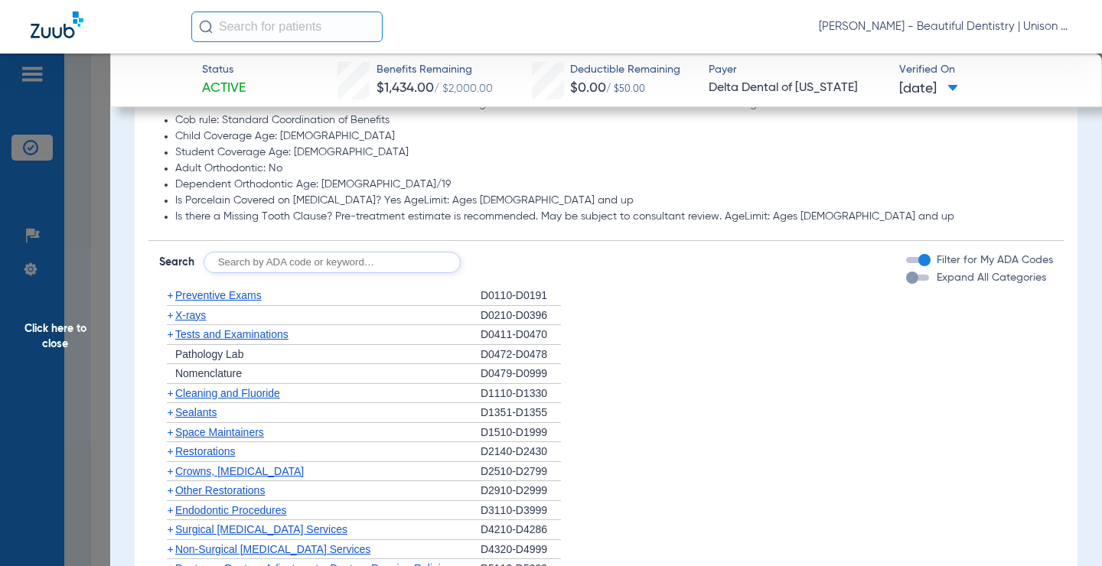
click at [93, 244] on span "Click here to close" at bounding box center [55, 337] width 110 height 566
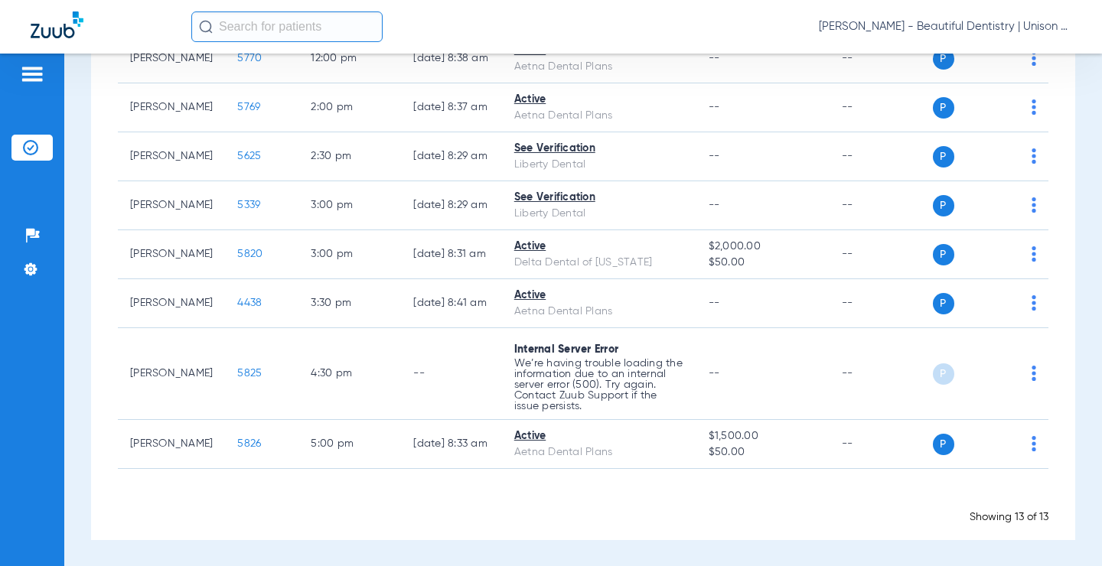
scroll to position [540, 0]
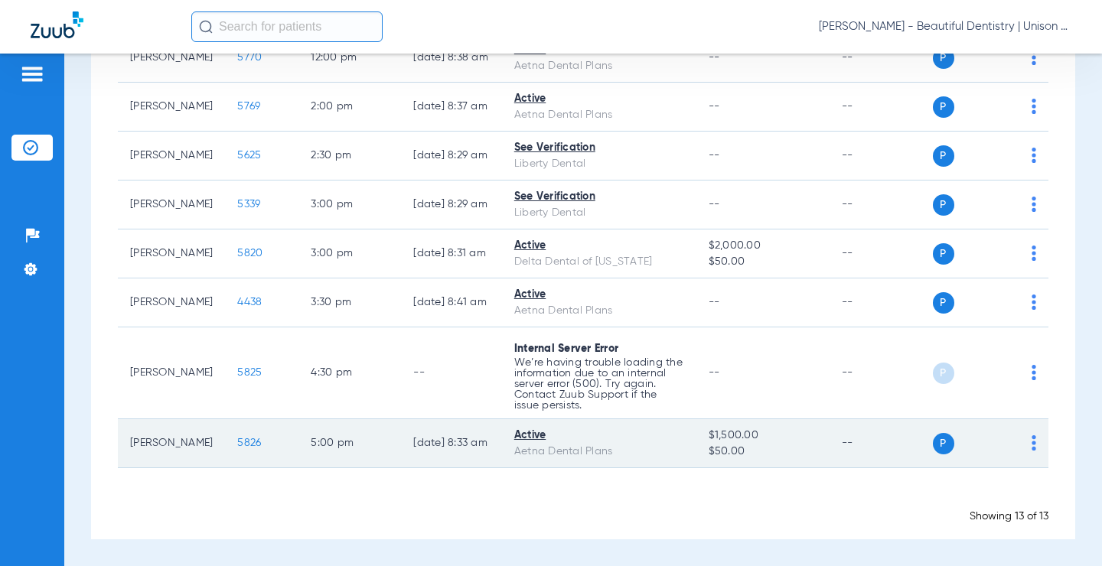
click at [237, 442] on span "5826" at bounding box center [249, 443] width 24 height 11
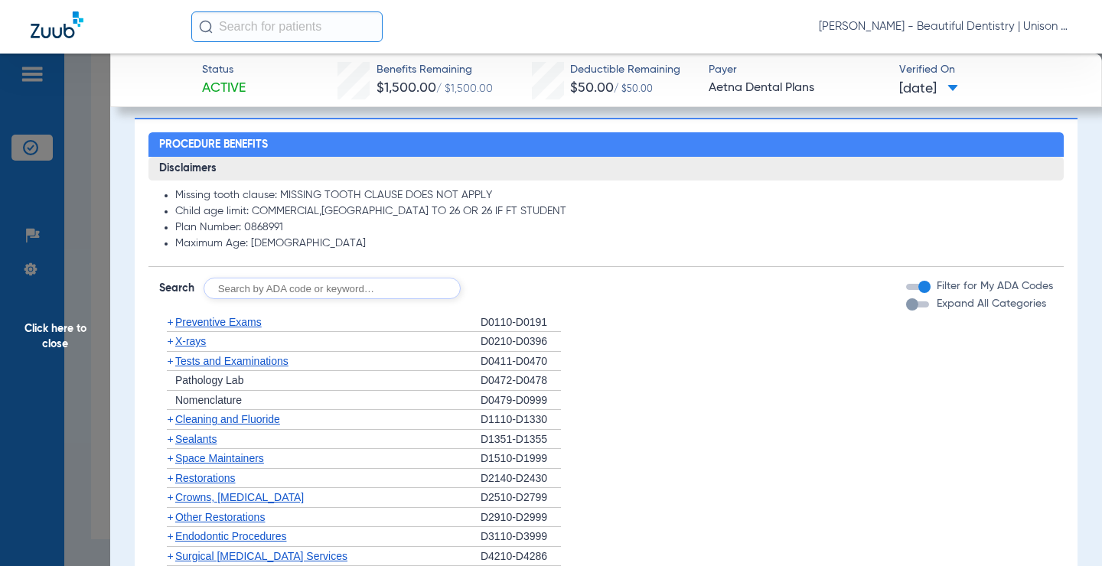
scroll to position [765, 0]
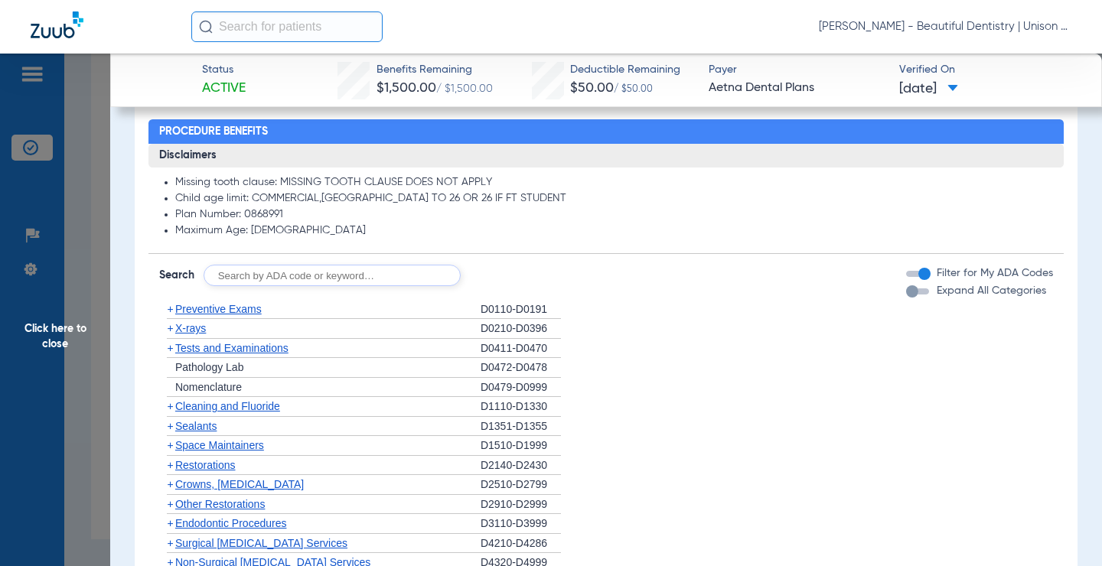
click at [169, 409] on span "+" at bounding box center [170, 406] width 6 height 12
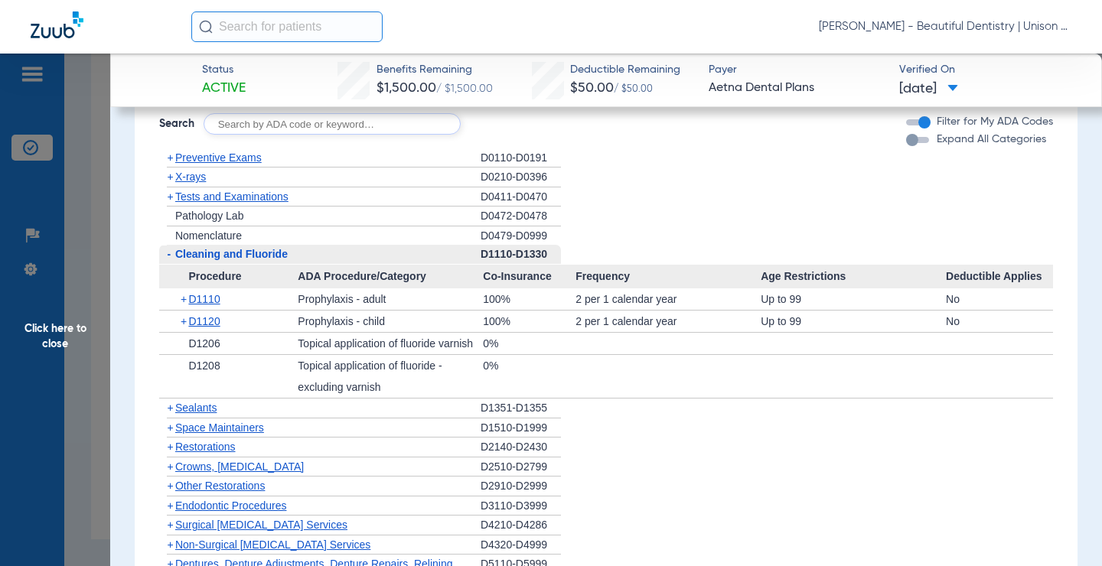
scroll to position [919, 0]
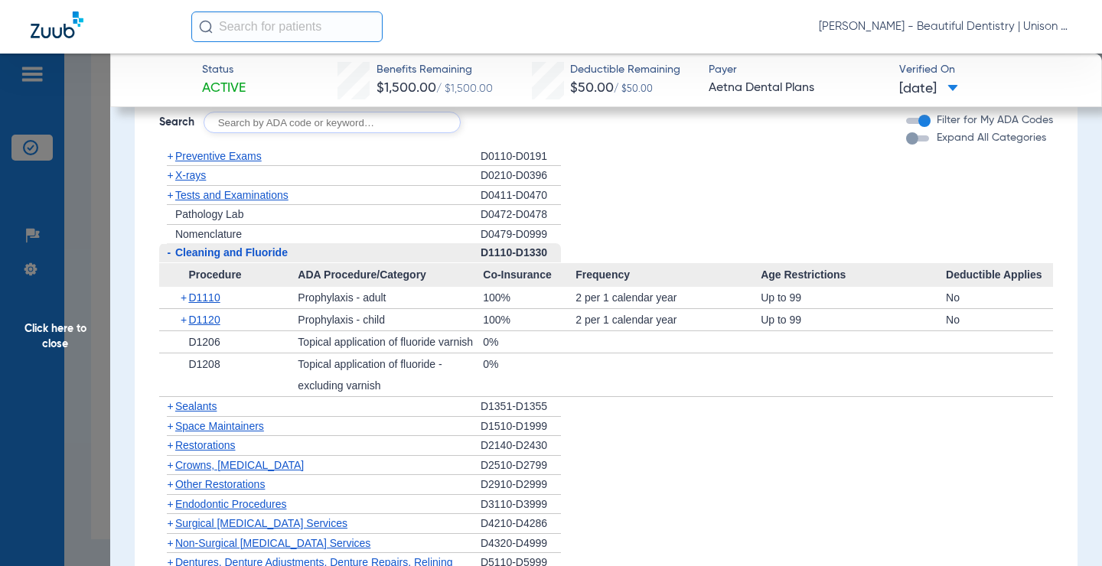
click at [106, 209] on span "Click here to close" at bounding box center [55, 337] width 110 height 566
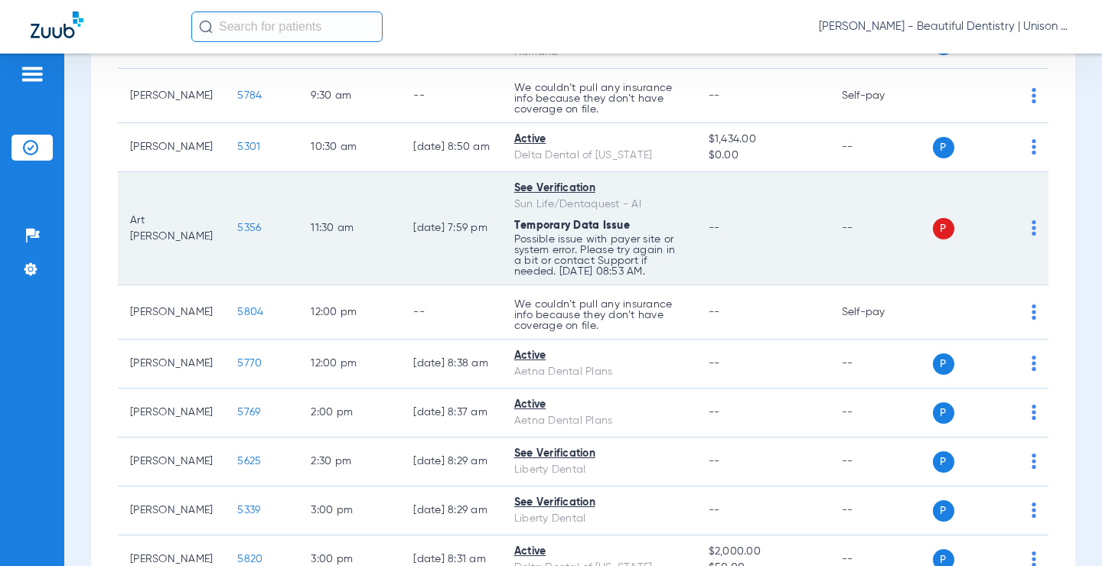
scroll to position [158, 0]
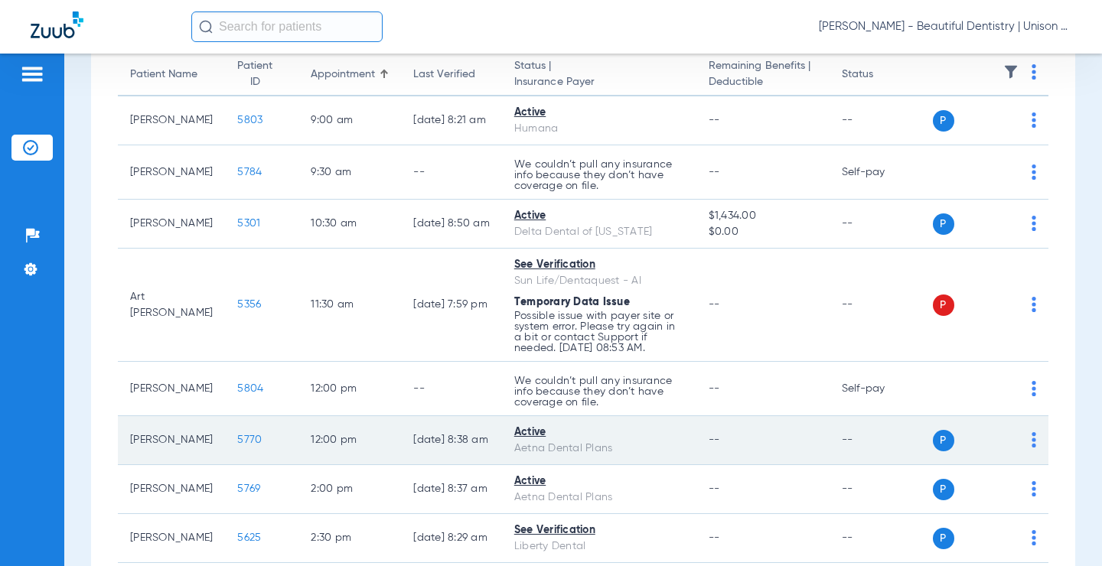
click at [239, 440] on span "5770" at bounding box center [249, 440] width 24 height 11
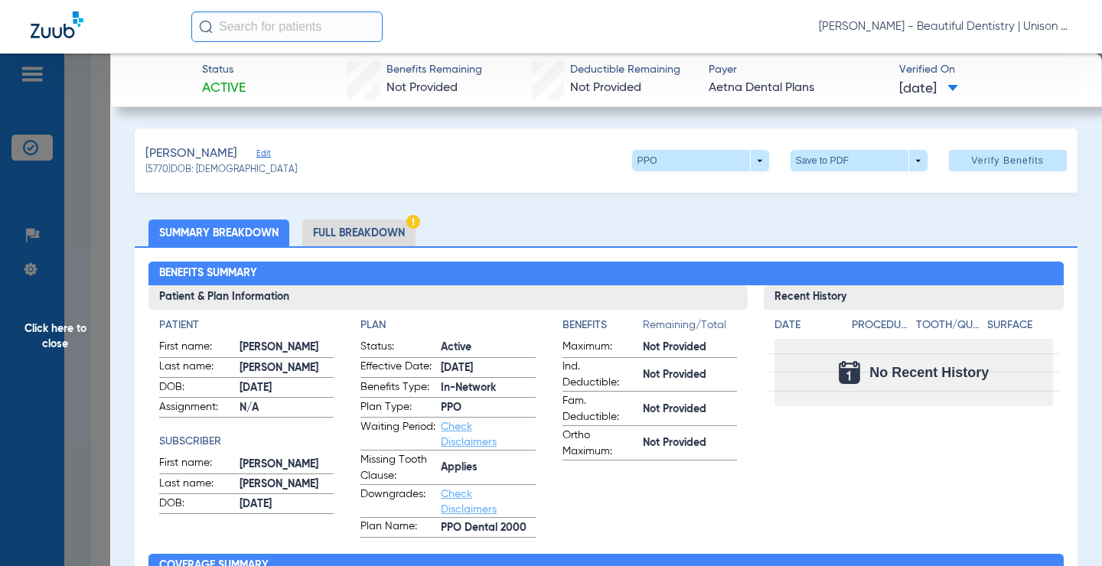
click at [364, 237] on li "Full Breakdown" at bounding box center [358, 233] width 113 height 27
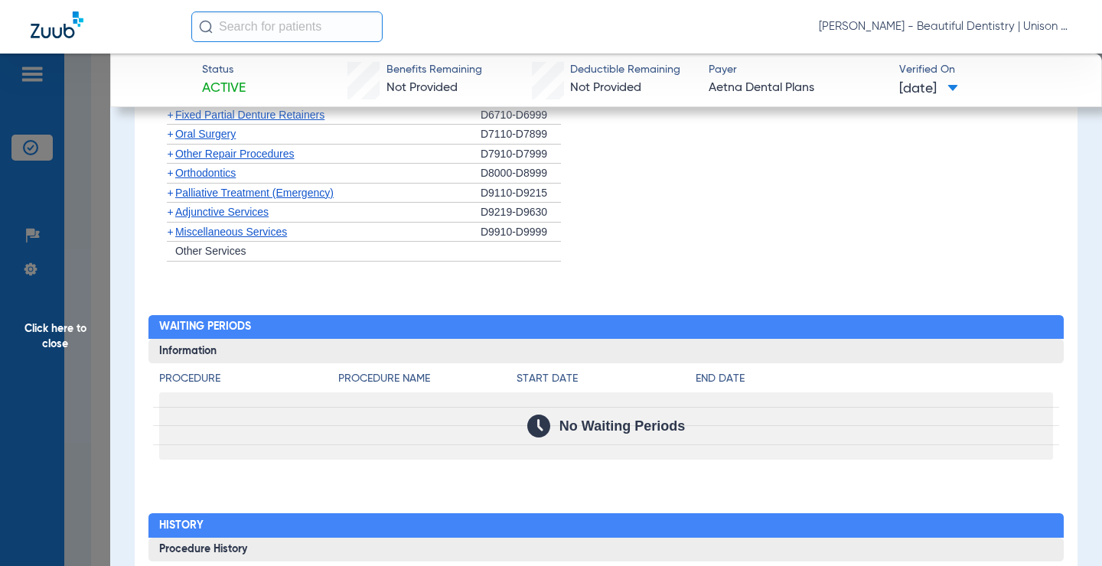
scroll to position [1744, 0]
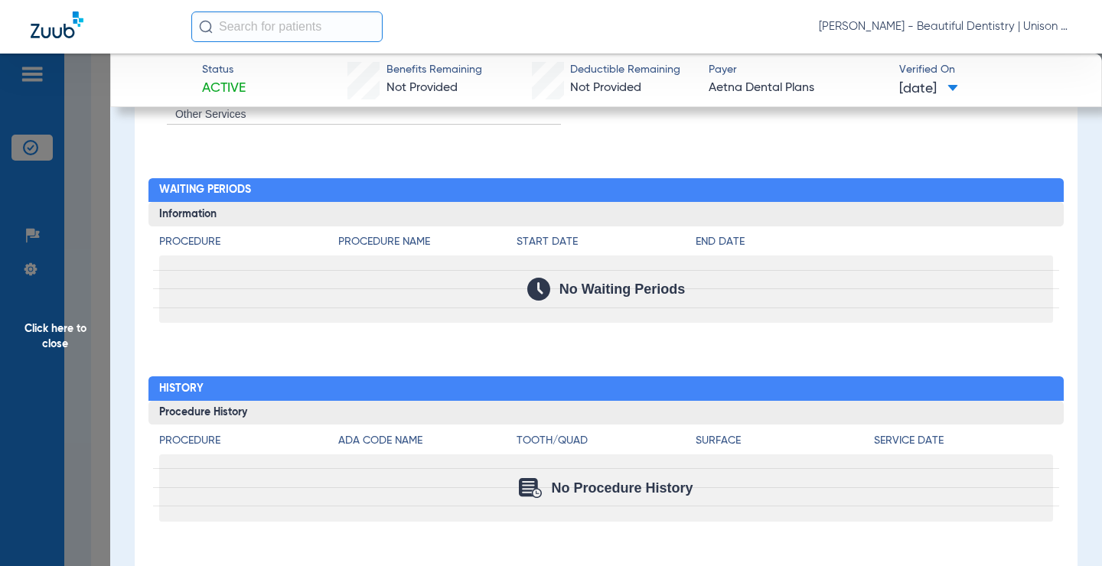
click at [87, 171] on span "Click here to close" at bounding box center [55, 337] width 110 height 566
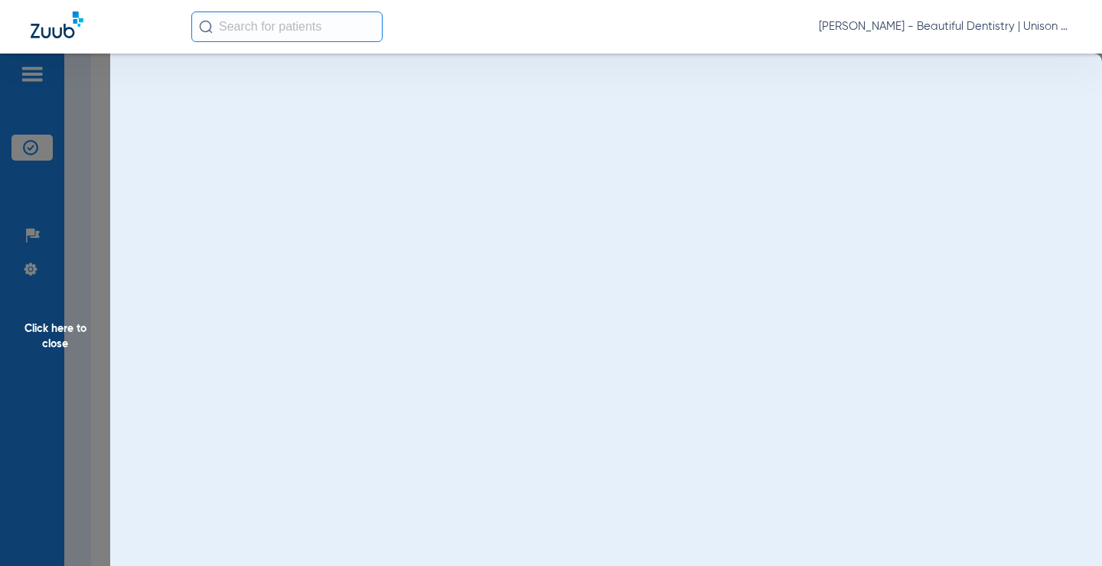
scroll to position [0, 0]
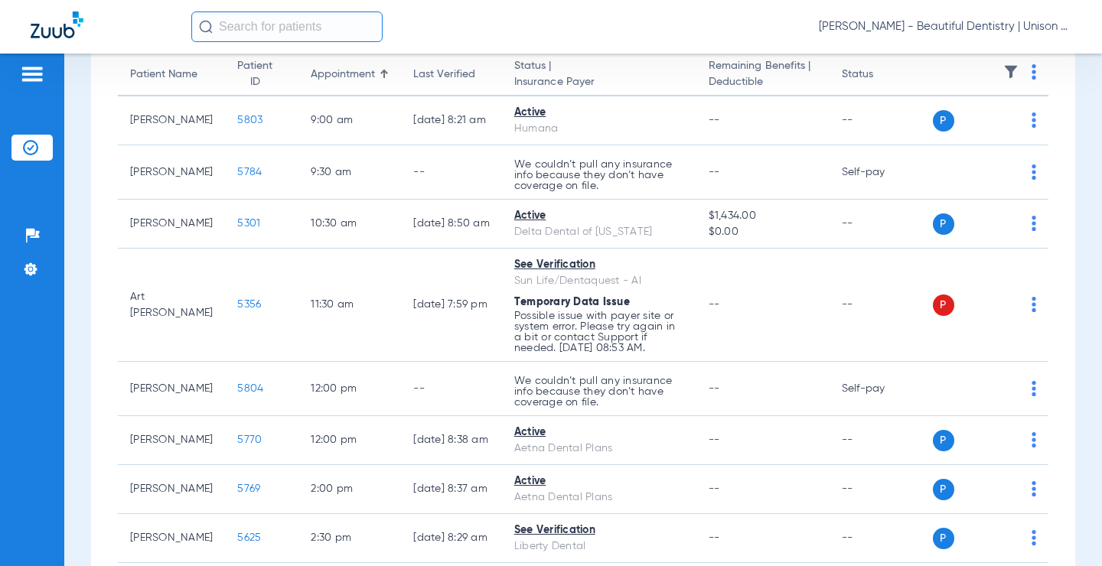
click at [96, 289] on div "[DATE] [DATE] [DATE] [DATE] [DATE] [DATE] [DATE] [DATE] [DATE] [DATE] [DATE] [D…" at bounding box center [583, 457] width 984 height 931
